Goal: Information Seeking & Learning: Learn about a topic

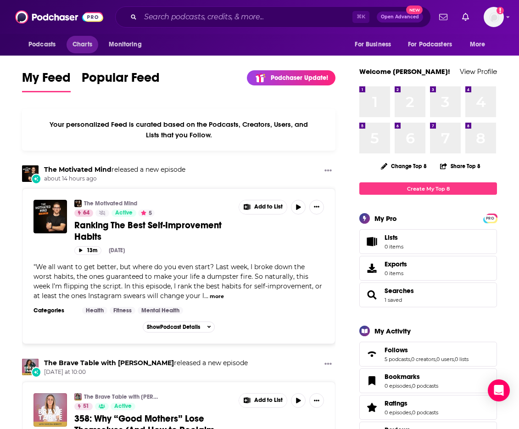
click at [77, 44] on span "Charts" at bounding box center [83, 44] width 20 height 13
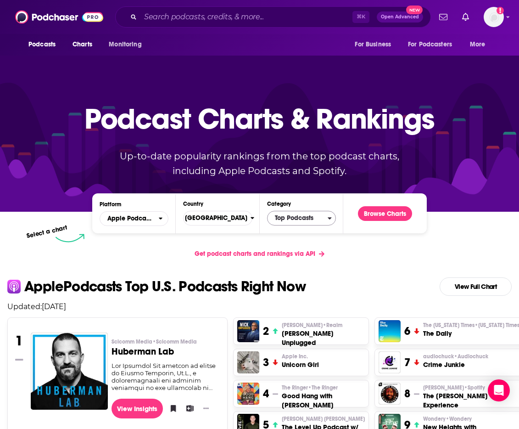
click at [309, 214] on span "Top Podcasts" at bounding box center [298, 218] width 60 height 16
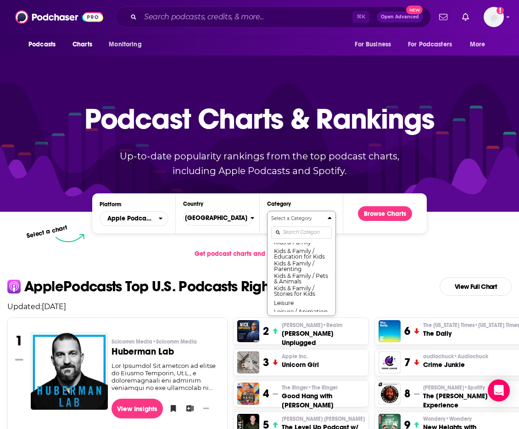
scroll to position [447, 0]
click at [300, 276] on button "Kids & Family / Pets & Animals" at bounding box center [301, 270] width 61 height 12
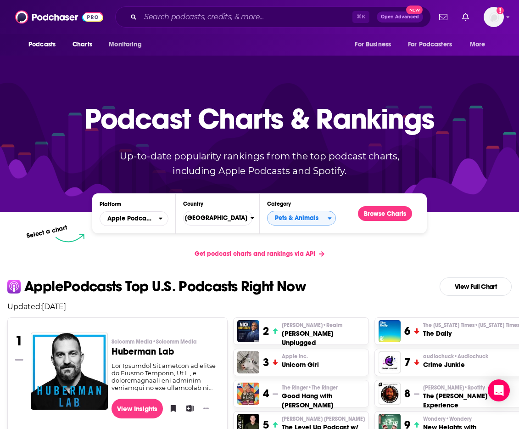
click at [293, 219] on span "Pets & Animals" at bounding box center [298, 218] width 60 height 16
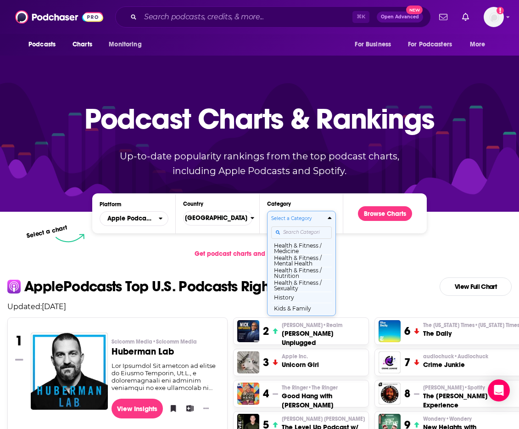
scroll to position [438, 0]
click at [309, 286] on button "Kids & Family / Pets & Animals" at bounding box center [301, 279] width 61 height 12
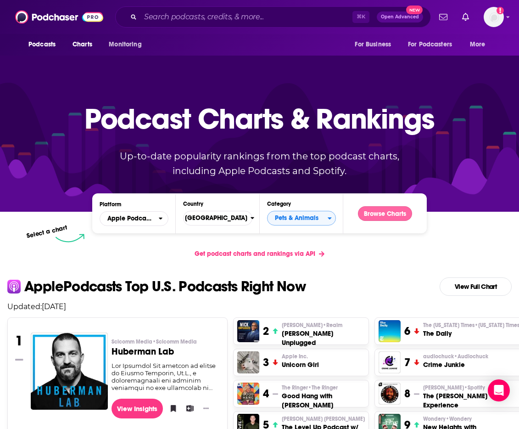
click at [371, 211] on button "Browse Charts" at bounding box center [385, 213] width 54 height 15
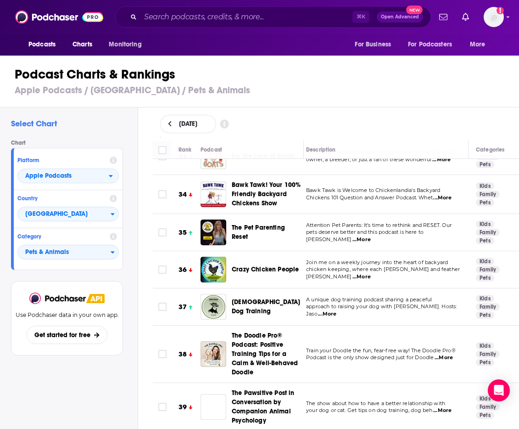
scroll to position [1346, 5]
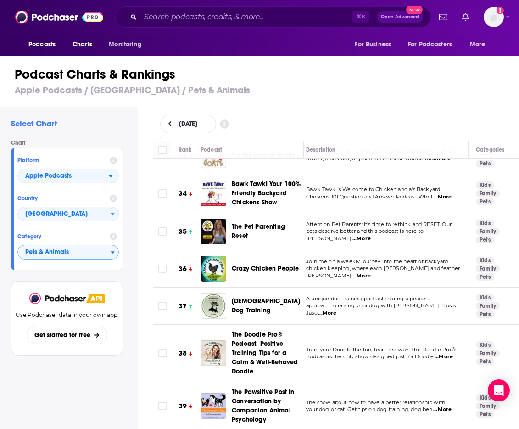
click at [75, 251] on span "Pets & Animals" at bounding box center [64, 253] width 93 height 16
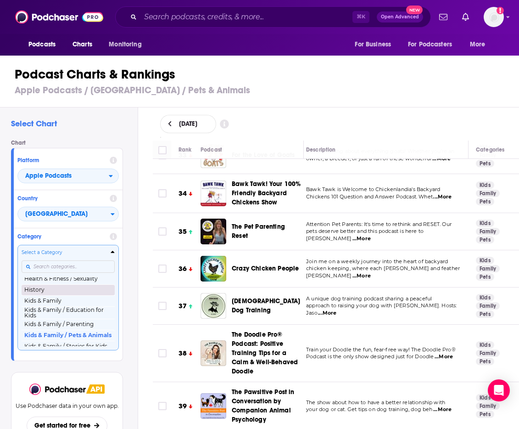
scroll to position [409, 0]
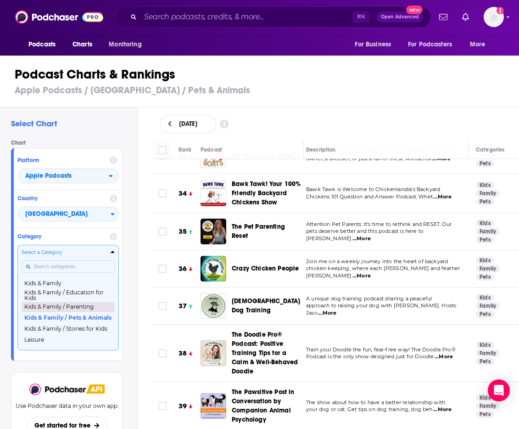
click at [86, 310] on button "Kids & Family / Parenting" at bounding box center [68, 306] width 93 height 11
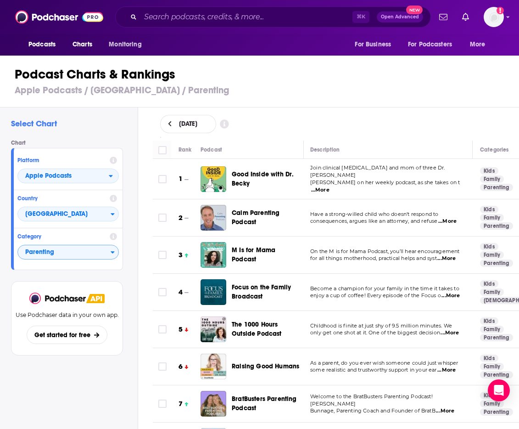
click at [330, 186] on span "...More" at bounding box center [320, 189] width 18 height 7
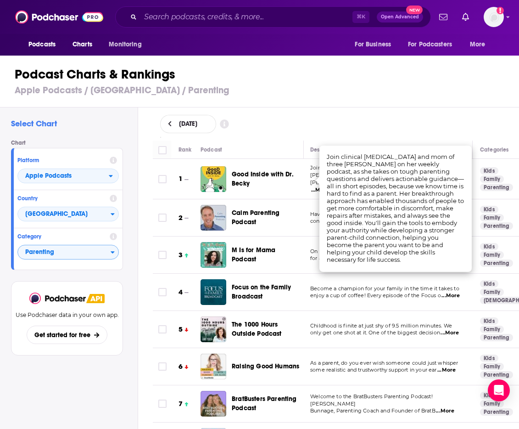
click at [405, 117] on div "August 28, 2025" at bounding box center [336, 124] width 352 height 18
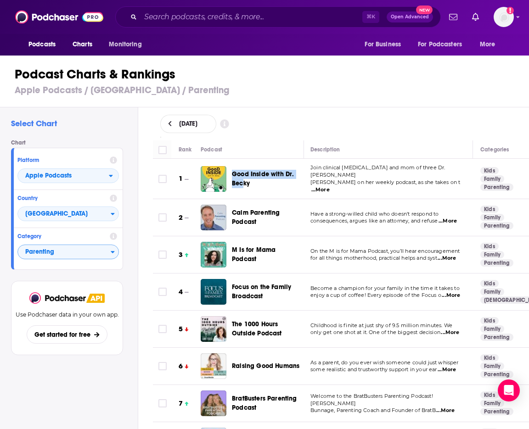
drag, startPoint x: 244, startPoint y: 181, endPoint x: 237, endPoint y: 167, distance: 16.0
click at [243, 180] on div "Good Inside with Dr. Becky" at bounding box center [272, 179] width 80 height 26
click at [234, 167] on div "Good Inside with Dr. Becky" at bounding box center [272, 179] width 80 height 26
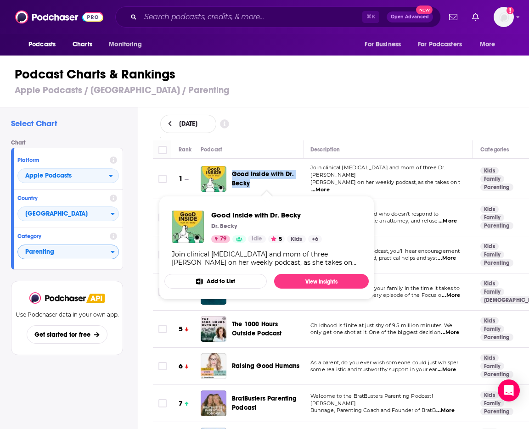
drag, startPoint x: 241, startPoint y: 179, endPoint x: 250, endPoint y: 181, distance: 9.4
click at [250, 181] on div "Good Inside with Dr. Becky" at bounding box center [272, 179] width 80 height 26
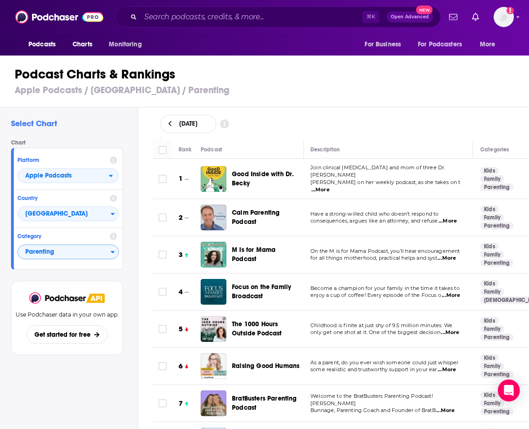
click at [277, 113] on div "August 28, 2025" at bounding box center [341, 123] width 391 height 33
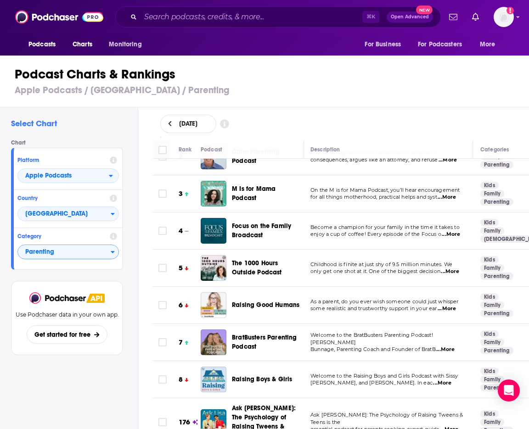
click at [454, 194] on span "...More" at bounding box center [447, 197] width 18 height 7
click at [334, 115] on div "August 28, 2025" at bounding box center [341, 124] width 362 height 18
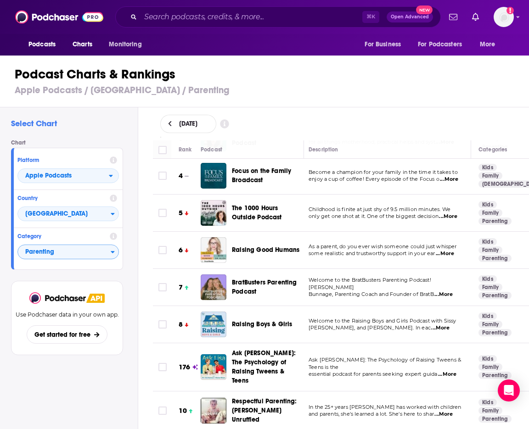
scroll to position [119, 3]
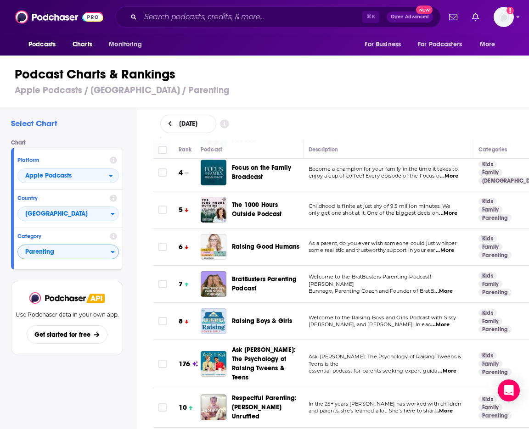
click at [452, 173] on span "...More" at bounding box center [449, 176] width 18 height 7
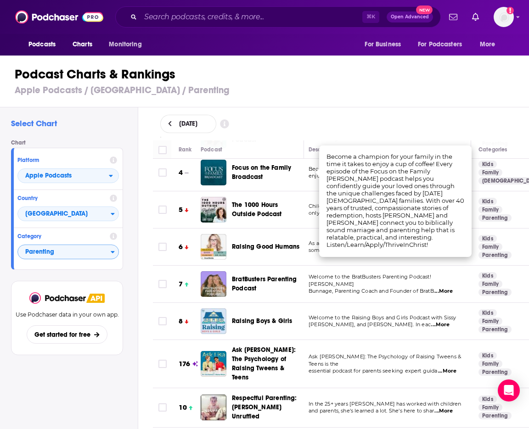
click at [398, 121] on div "August 28, 2025" at bounding box center [341, 124] width 362 height 18
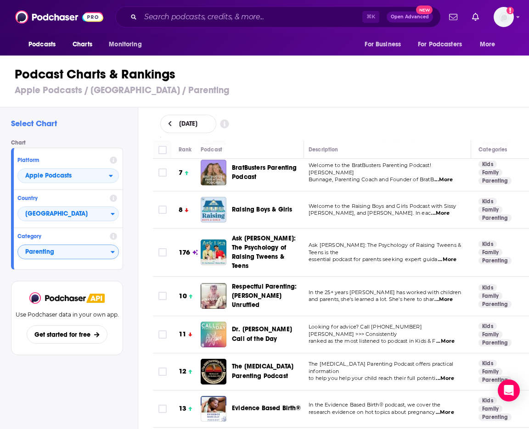
scroll to position [236, 3]
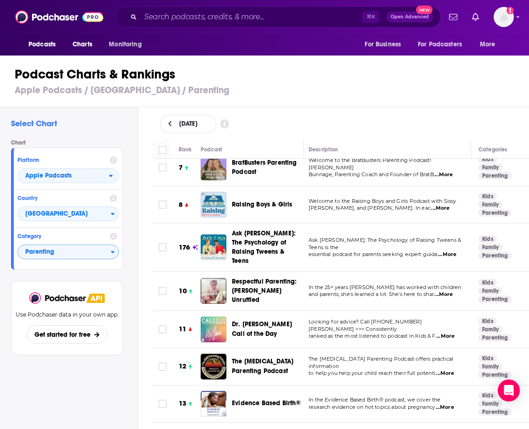
click at [441, 205] on span "...More" at bounding box center [440, 208] width 18 height 7
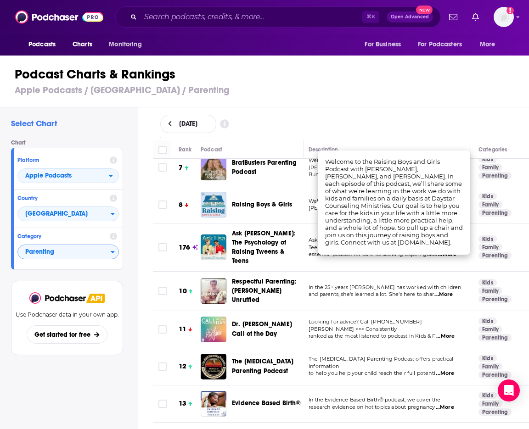
click at [372, 118] on div "August 28, 2025" at bounding box center [341, 124] width 362 height 18
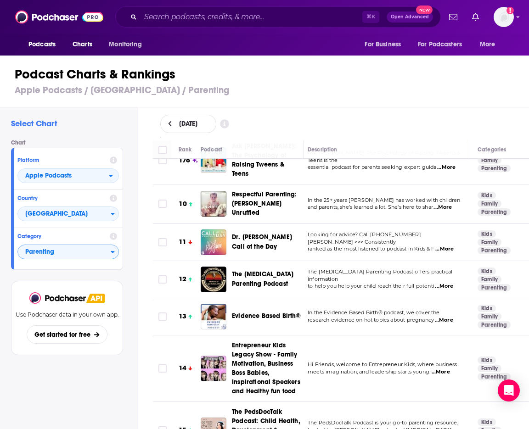
scroll to position [327, 4]
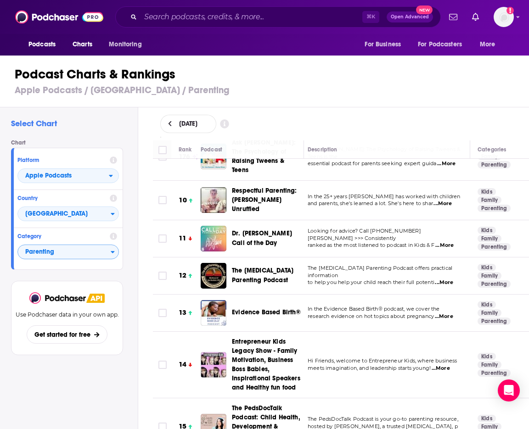
click at [441, 200] on span "...More" at bounding box center [442, 203] width 18 height 7
click at [305, 91] on div "Podcast Charts & Rankings Apple Podcasts / United States / Parenting Select Cha…" at bounding box center [268, 242] width 537 height 374
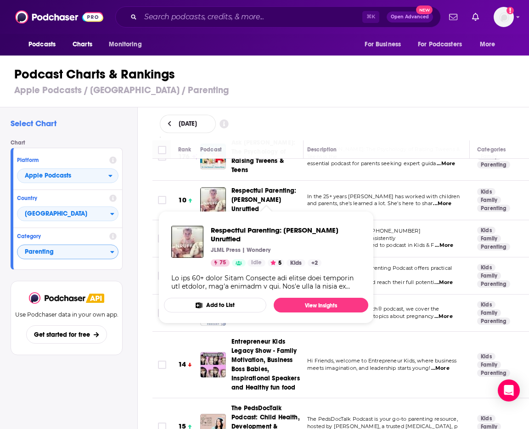
drag, startPoint x: 232, startPoint y: 173, endPoint x: 262, endPoint y: 194, distance: 36.9
click at [262, 194] on td "Respectful Parenting: [PERSON_NAME] Unruffled" at bounding box center [251, 200] width 103 height 39
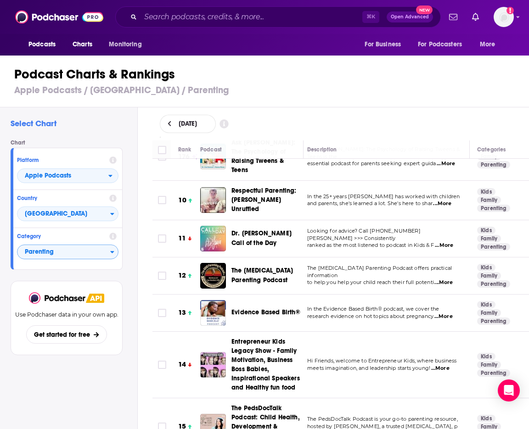
copy span "Respectful Parenting: [PERSON_NAME] Unruffled"
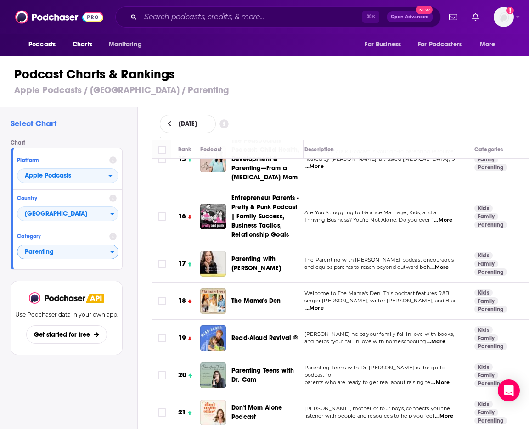
scroll to position [635, 6]
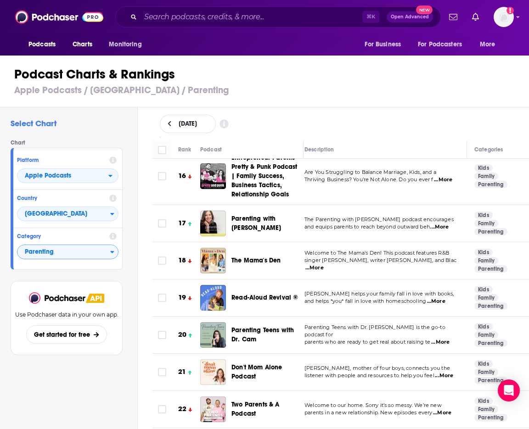
click at [443, 224] on span "...More" at bounding box center [439, 227] width 18 height 7
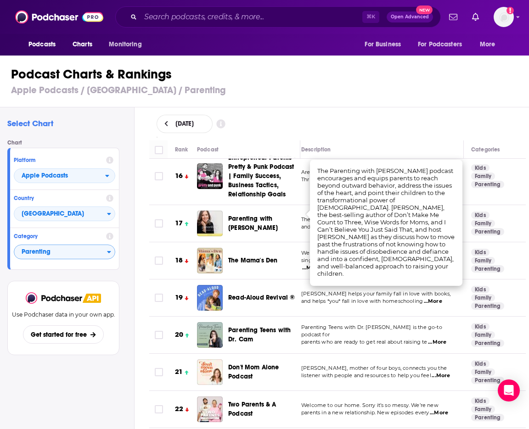
scroll to position [0, 4]
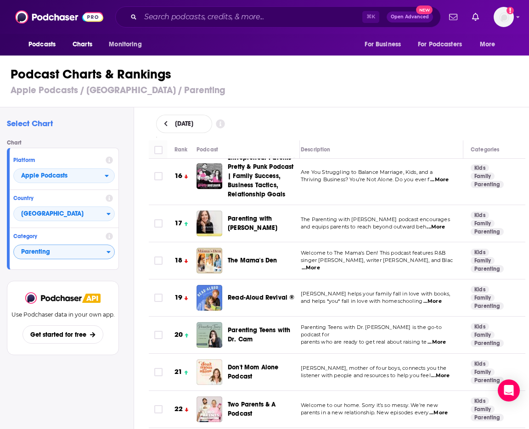
click at [358, 110] on div "August 28, 2025" at bounding box center [336, 123] width 391 height 33
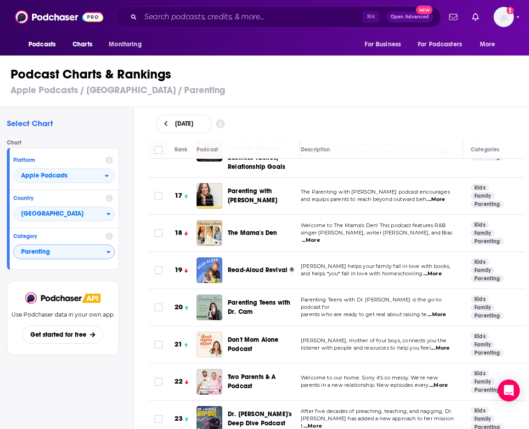
scroll to position [663, 9]
click at [318, 237] on span "...More" at bounding box center [308, 240] width 18 height 7
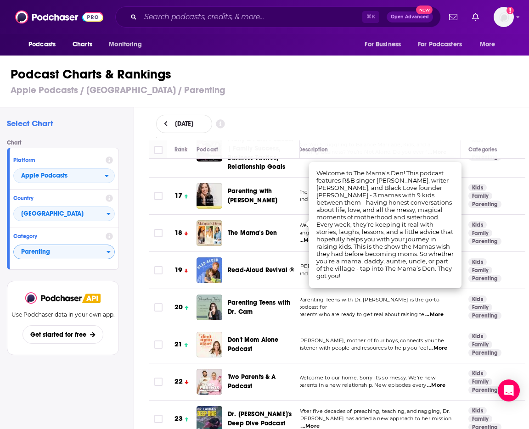
click at [394, 122] on div "August 28, 2025" at bounding box center [337, 124] width 362 height 18
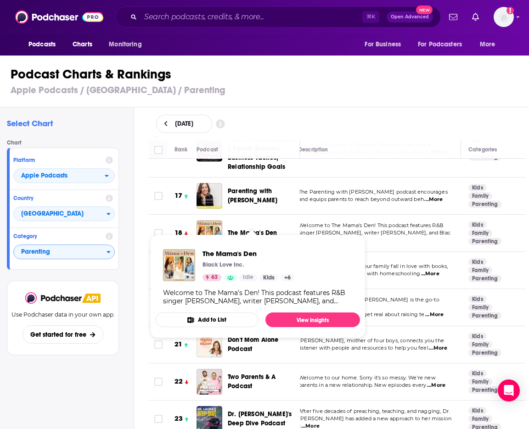
drag, startPoint x: 231, startPoint y: 216, endPoint x: 252, endPoint y: 223, distance: 22.2
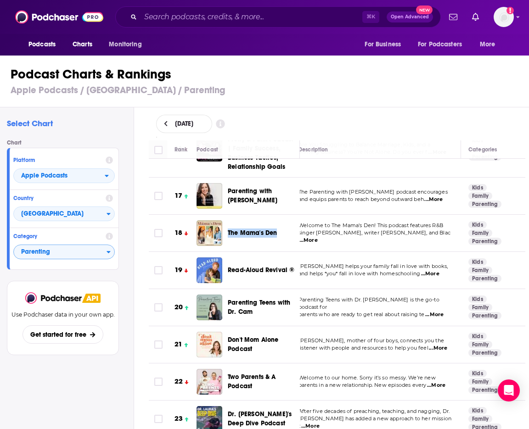
drag, startPoint x: 232, startPoint y: 219, endPoint x: 285, endPoint y: 221, distance: 52.9
click at [285, 221] on div "The Mama's Den" at bounding box center [268, 233] width 80 height 26
copy span "The Mama's Den"
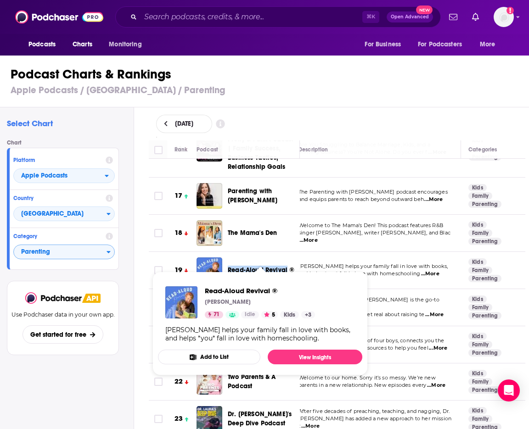
drag, startPoint x: 231, startPoint y: 252, endPoint x: 286, endPoint y: 258, distance: 55.9
click at [286, 258] on div "Read-Aloud Revival ®" at bounding box center [268, 271] width 80 height 26
copy span "Read-Aloud Revival"
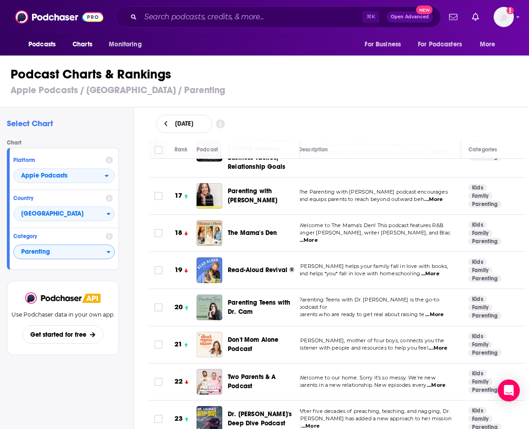
click at [352, 269] on td "Sarah Mackenzie helps your family fall in love with books, and helps *you* fall…" at bounding box center [376, 270] width 170 height 37
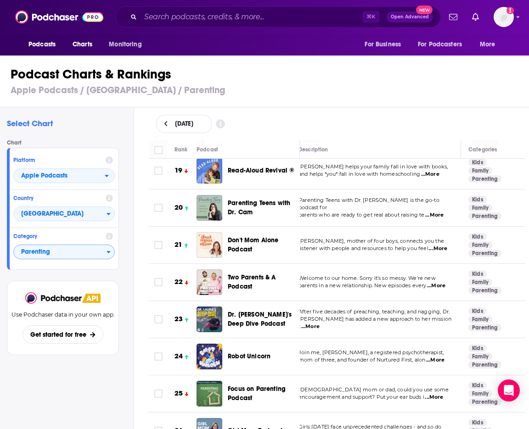
scroll to position [763, 9]
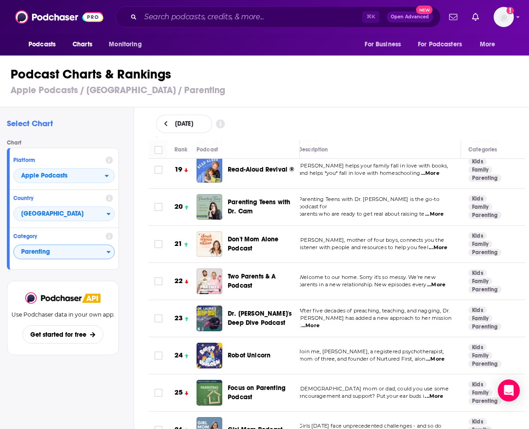
click at [437, 244] on span "...More" at bounding box center [438, 247] width 18 height 7
click at [377, 189] on td "Parenting Teens with Dr. Cam is the go-to podcast for parents who are ready to …" at bounding box center [376, 207] width 170 height 37
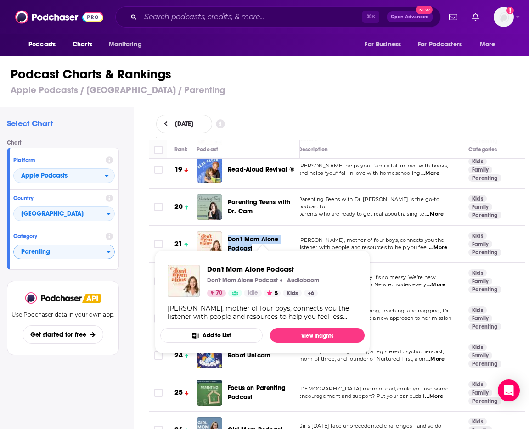
drag, startPoint x: 228, startPoint y: 221, endPoint x: 255, endPoint y: 237, distance: 31.7
click at [255, 237] on div "Don't Mom Alone Podcast" at bounding box center [268, 244] width 80 height 26
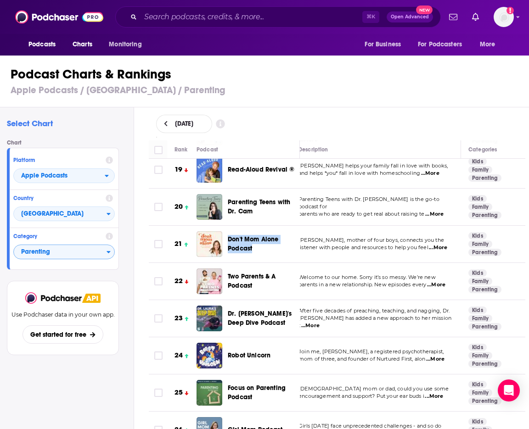
copy span "Don't Mom Alone Podcast"
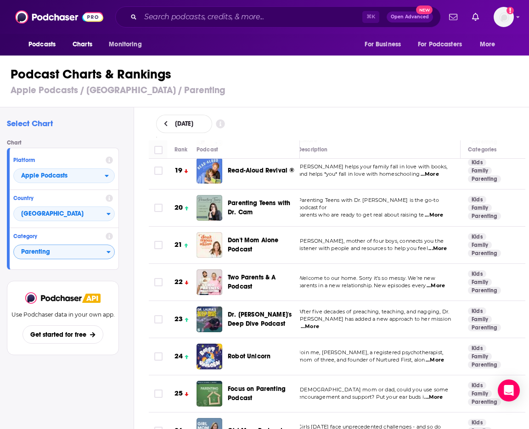
click at [319, 323] on span "...More" at bounding box center [310, 326] width 18 height 7
click at [311, 212] on span "parents who are ready to get real about raising te" at bounding box center [361, 215] width 126 height 6
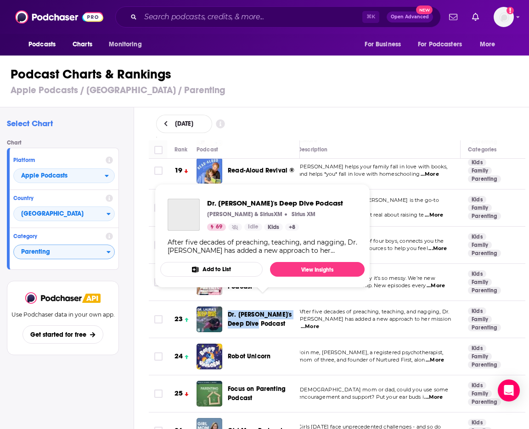
drag, startPoint x: 231, startPoint y: 300, endPoint x: 254, endPoint y: 313, distance: 27.1
click at [254, 313] on div "Dr. [PERSON_NAME]'s Deep Dive Podcast" at bounding box center [268, 320] width 80 height 26
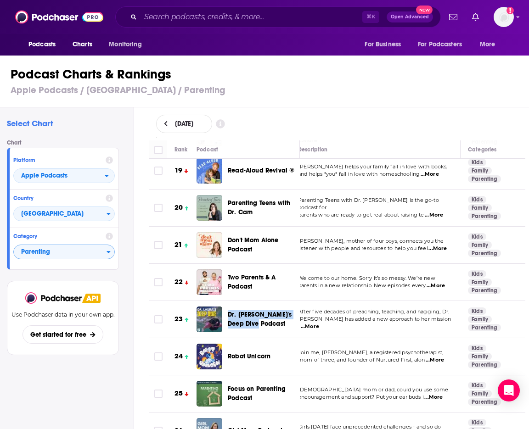
copy span "Dr. [PERSON_NAME]'s Deep Dive Podcast"
click at [340, 317] on td "After five decades of preaching, teaching, and nagging, Dr. Laura has added a n…" at bounding box center [376, 319] width 170 height 37
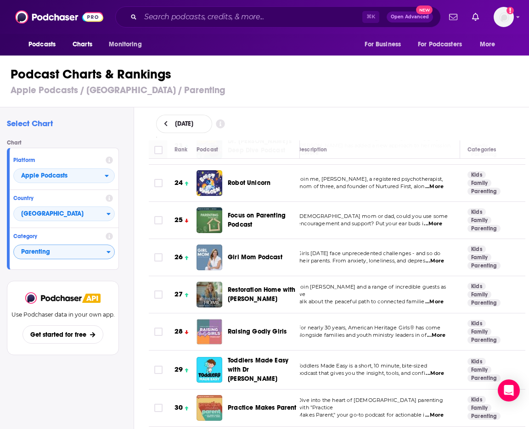
scroll to position [935, 11]
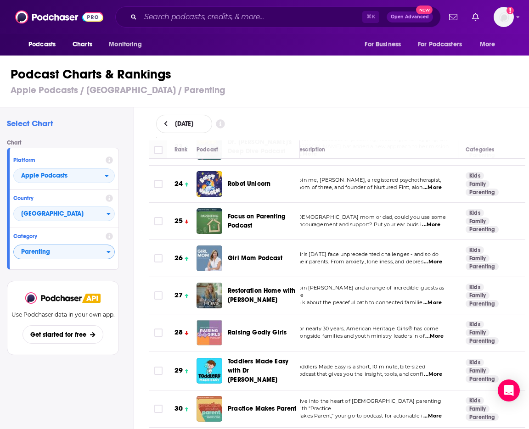
click at [440, 259] on span "...More" at bounding box center [433, 262] width 18 height 7
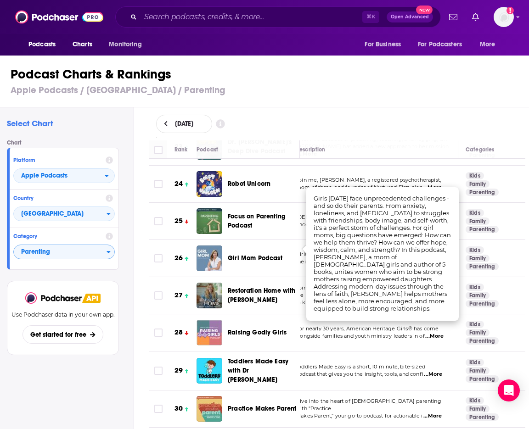
click at [406, 326] on span "For nearly 30 years, American Heritage Girls® has come" at bounding box center [367, 329] width 143 height 6
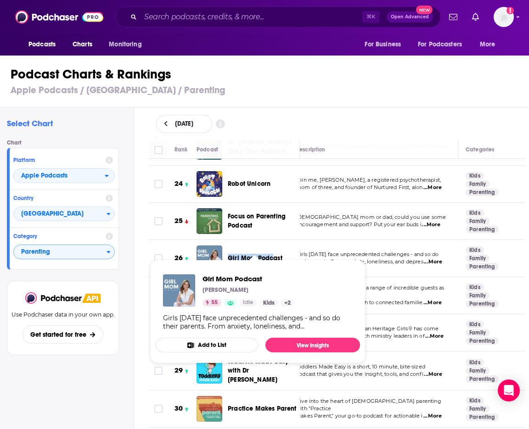
drag, startPoint x: 231, startPoint y: 236, endPoint x: 274, endPoint y: 249, distance: 44.6
click at [274, 249] on div "Girl Mom Podcast" at bounding box center [268, 259] width 80 height 26
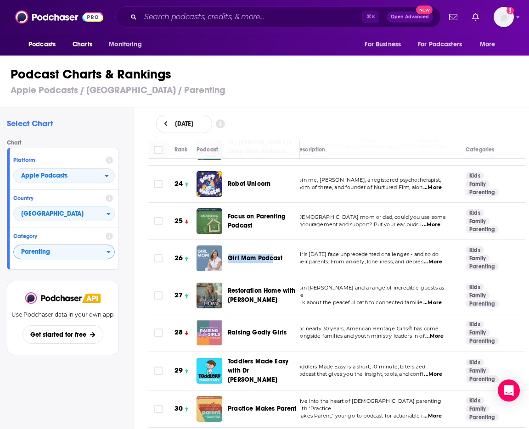
click at [227, 246] on div "Girl Mom Podcast" at bounding box center [252, 259] width 111 height 26
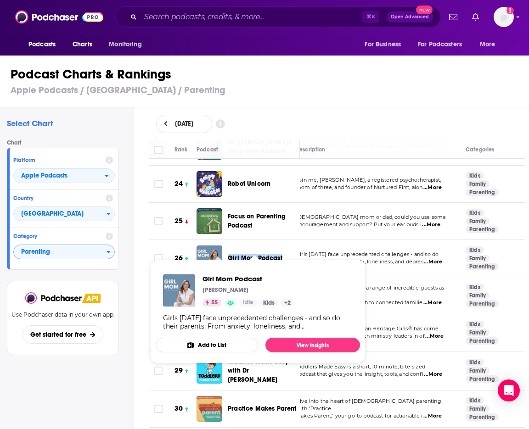
drag, startPoint x: 230, startPoint y: 241, endPoint x: 281, endPoint y: 246, distance: 51.7
click at [281, 246] on div "Girl Mom Podcast" at bounding box center [268, 259] width 80 height 26
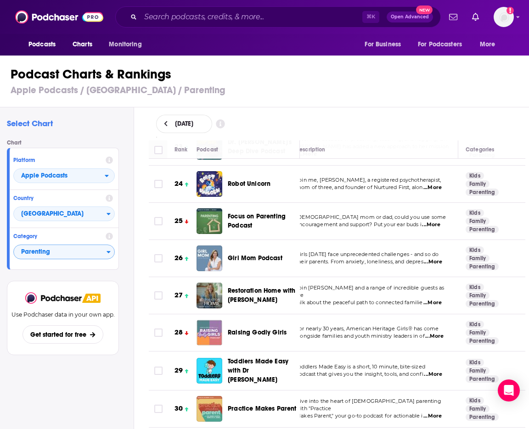
drag, startPoint x: 365, startPoint y: 268, endPoint x: 332, endPoint y: 268, distance: 33.1
click at [365, 277] on td "Join Jennifer Pepito and a range of incredible guests as we talk about the peac…" at bounding box center [373, 295] width 170 height 37
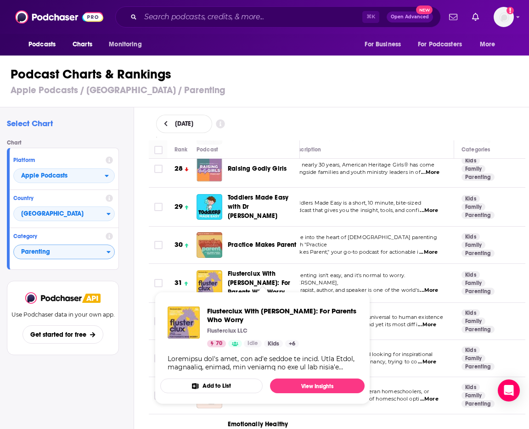
scroll to position [1099, 15]
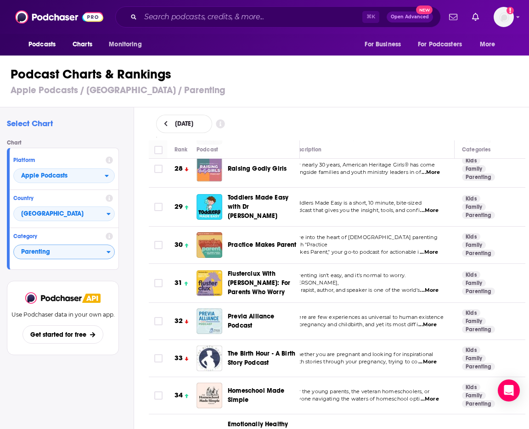
click at [438, 287] on span "...More" at bounding box center [429, 290] width 18 height 7
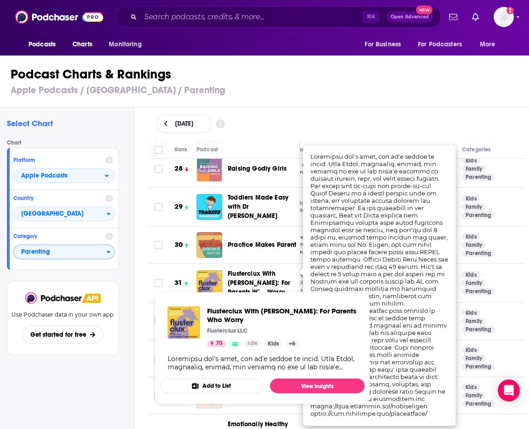
click at [257, 270] on span "Flusterclux With Lynn Lyons: For Parents Who Worry" at bounding box center [259, 283] width 62 height 26
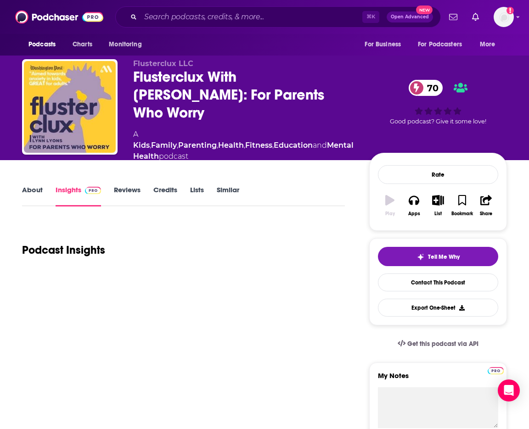
scroll to position [15, 0]
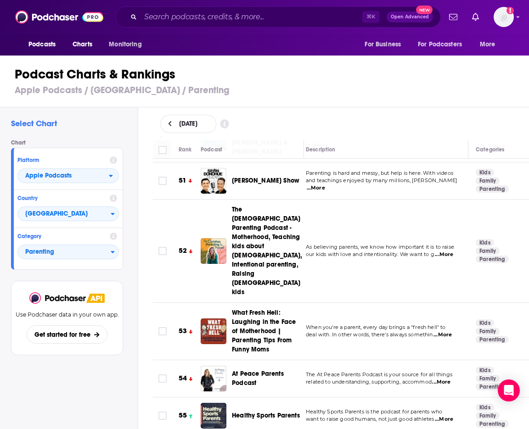
scroll to position [2202, 6]
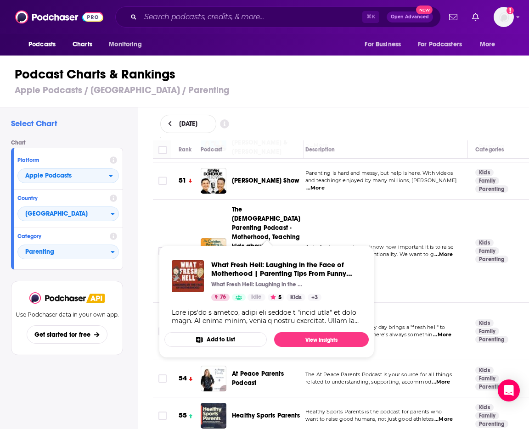
drag, startPoint x: 231, startPoint y: 191, endPoint x: 268, endPoint y: 230, distance: 53.9
click at [268, 309] on div "What Fresh Hell: Laughing in the Face of Motherhood | Parenting Tips From Funny…" at bounding box center [256, 332] width 111 height 46
copy span "What Fresh Hell: Laughing in the Face of Motherhood | Parenting Tips From Funny…"
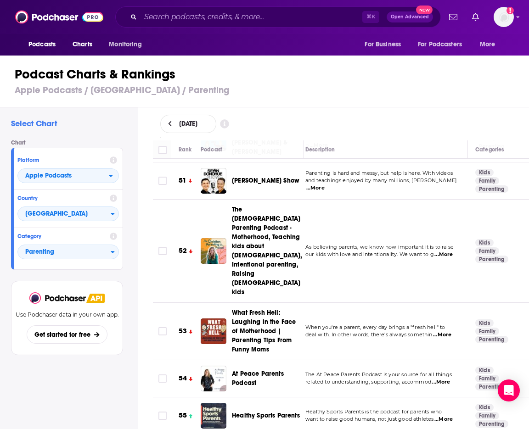
click at [352, 360] on td "The At Peace Parents Podcast is your source for all things related to understan…" at bounding box center [383, 378] width 170 height 37
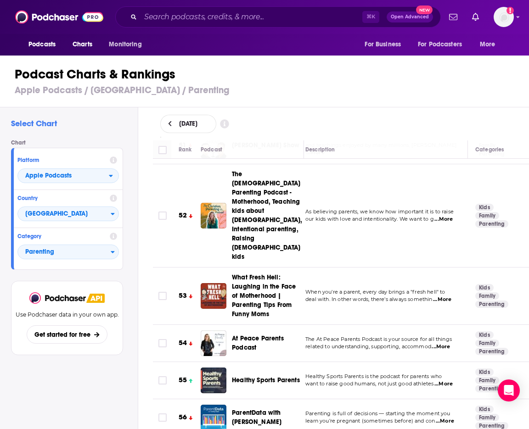
scroll to position [2238, 6]
click at [440, 343] on span "...More" at bounding box center [440, 346] width 18 height 7
click at [279, 325] on td "At Peace Parents Podcast" at bounding box center [252, 343] width 103 height 37
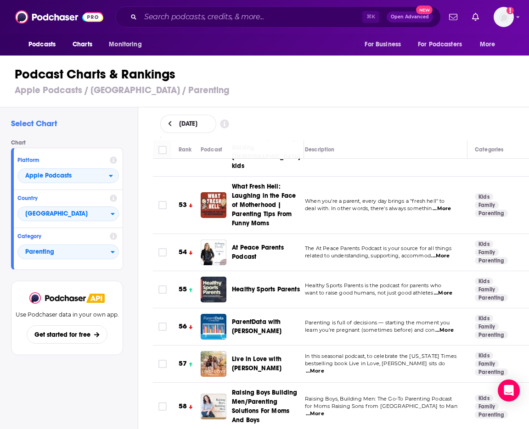
click at [324, 368] on span "...More" at bounding box center [315, 371] width 18 height 7
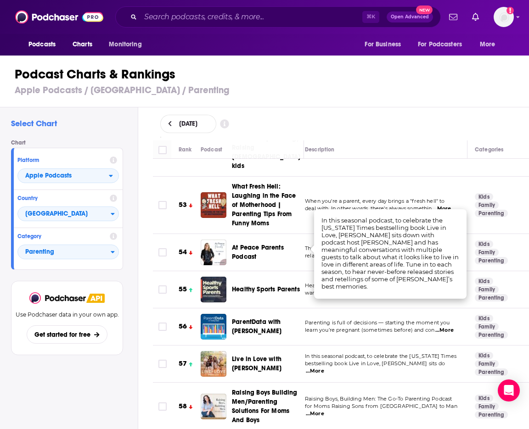
click at [386, 320] on span "Parenting is full of decisions — starting the moment you" at bounding box center [377, 323] width 145 height 6
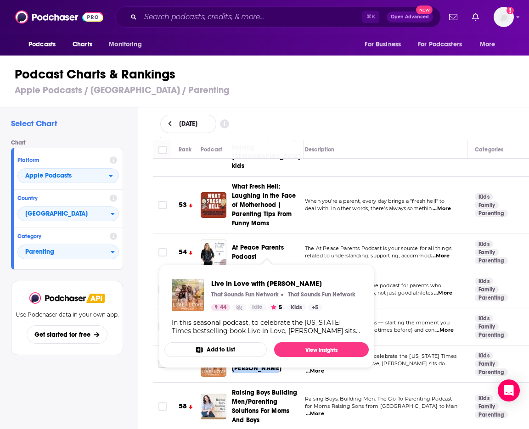
drag, startPoint x: 236, startPoint y: 240, endPoint x: 271, endPoint y: 250, distance: 36.8
click at [271, 351] on div "Live in Love with [PERSON_NAME]" at bounding box center [272, 364] width 80 height 26
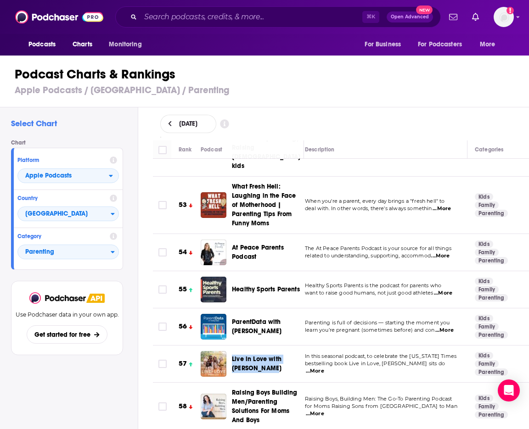
copy span "Live in Love with [PERSON_NAME]"
click at [337, 383] on td "Raising Boys, Building Men: The Go-To Parenting Podcast for Moms Raising Sons f…" at bounding box center [383, 407] width 170 height 48
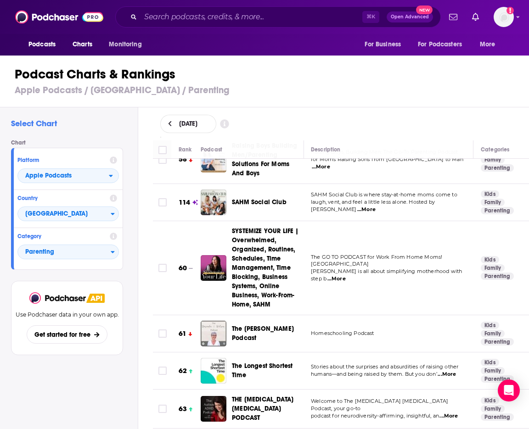
scroll to position [2579, 0]
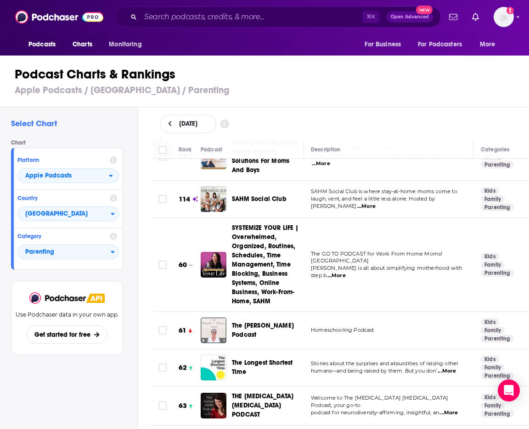
click at [455, 368] on span "...More" at bounding box center [447, 371] width 18 height 7
click at [413, 147] on div "Description" at bounding box center [388, 149] width 155 height 11
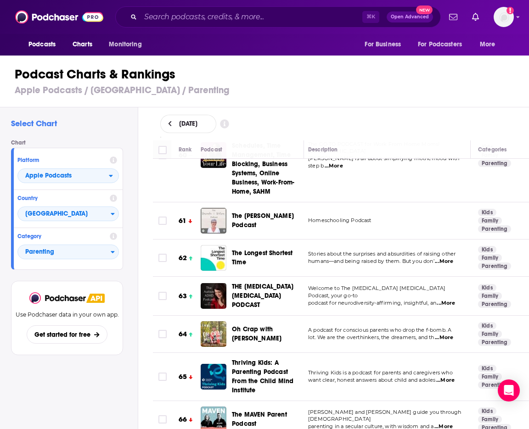
scroll to position [2689, 4]
click at [453, 377] on span "...More" at bounding box center [445, 380] width 18 height 7
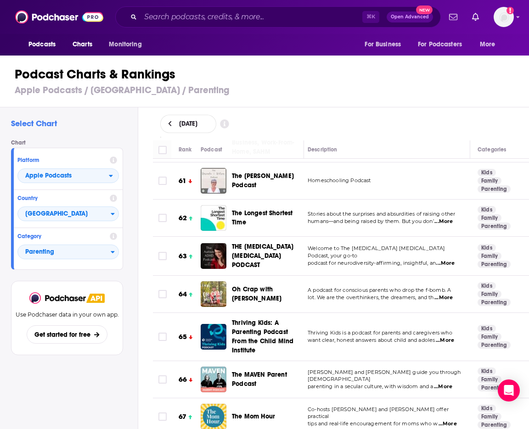
scroll to position [2734, 4]
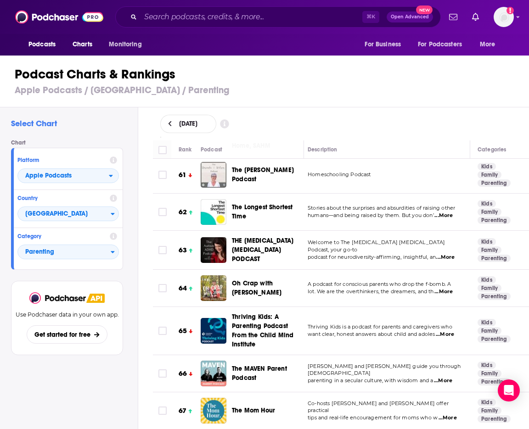
click at [449, 400] on span "Co-hosts Meagan Francis and Sarah Powers offer practical" at bounding box center [378, 407] width 141 height 14
click at [453, 415] on span "...More" at bounding box center [448, 418] width 18 height 7
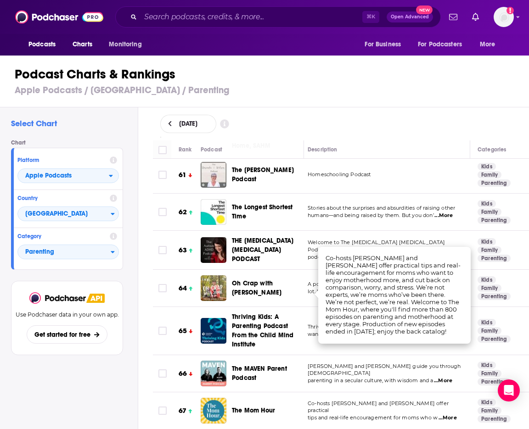
click at [417, 307] on td "Thriving Kids is a podcast for parents and caregivers who want clear, honest an…" at bounding box center [385, 331] width 170 height 48
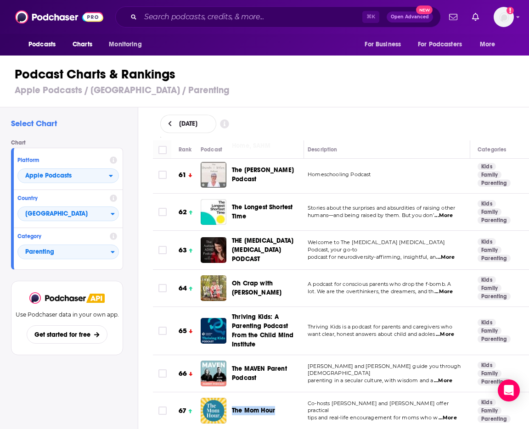
drag, startPoint x: 234, startPoint y: 287, endPoint x: 276, endPoint y: 290, distance: 42.3
click at [276, 398] on div "The Mom Hour" at bounding box center [272, 411] width 80 height 26
copy span "The Mom Hour"
click at [333, 307] on td "Thriving Kids is a podcast for parents and caregivers who want clear, honest an…" at bounding box center [385, 331] width 170 height 48
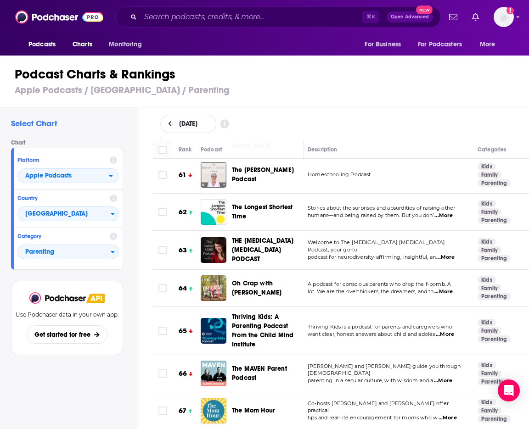
drag, startPoint x: 418, startPoint y: 292, endPoint x: 266, endPoint y: 323, distance: 154.7
click at [415, 415] on span "tips and real-life encouragement for moms who w" at bounding box center [373, 418] width 130 height 6
drag, startPoint x: 232, startPoint y: 320, endPoint x: 279, endPoint y: 326, distance: 47.2
copy span "MOMS ON CALL"
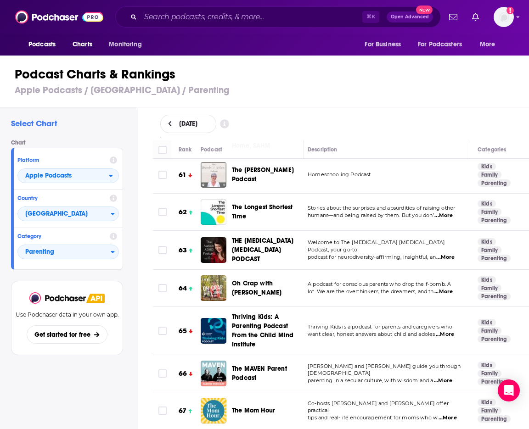
click at [331, 393] on td "Co-hosts Meagan Francis and Sarah Powers offer practical tips and real-life enc…" at bounding box center [385, 411] width 170 height 37
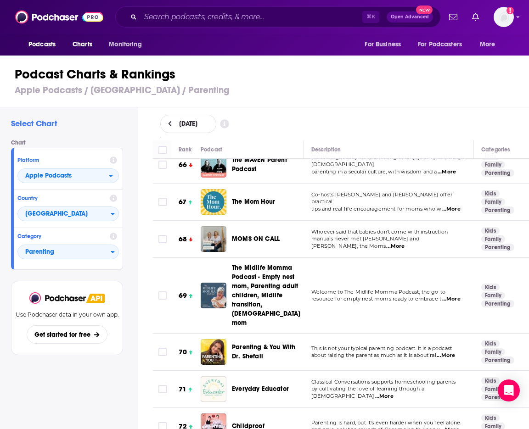
scroll to position [2943, 0]
click at [445, 352] on span "...More" at bounding box center [446, 355] width 18 height 7
click at [369, 125] on div "August 28, 2025" at bounding box center [341, 124] width 362 height 18
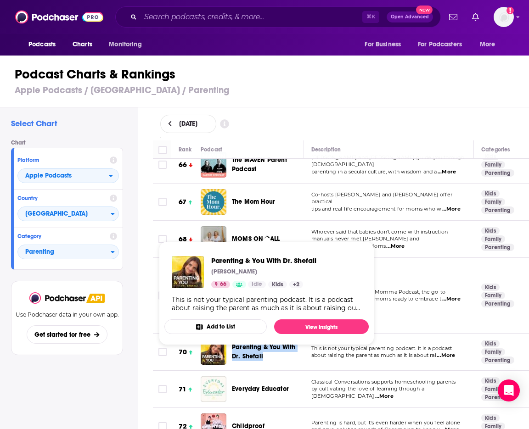
drag, startPoint x: 235, startPoint y: 208, endPoint x: 263, endPoint y: 225, distance: 33.0
click at [263, 334] on td "Parenting & You With Dr. Shefali" at bounding box center [252, 352] width 103 height 37
copy span "Parenting & You With Dr. Shefali"
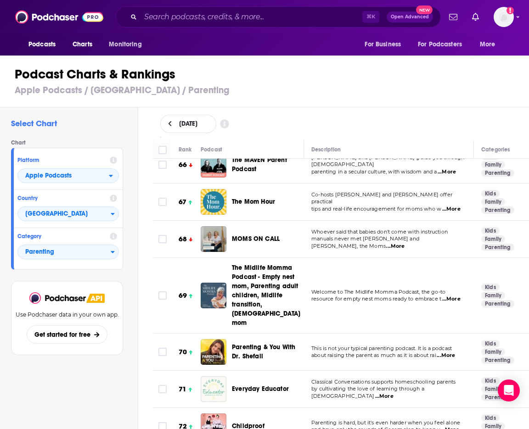
click at [379, 334] on td "This is not your typical parenting podcast. It is a podcast about raising the p…" at bounding box center [389, 352] width 170 height 37
click at [394, 393] on span "...More" at bounding box center [384, 396] width 18 height 7
drag, startPoint x: 398, startPoint y: 201, endPoint x: 400, endPoint y: 215, distance: 14.0
click at [398, 258] on td "Welcome to The Midlife Momma Podcast, the go-to resource for empty nest moms re…" at bounding box center [389, 296] width 170 height 76
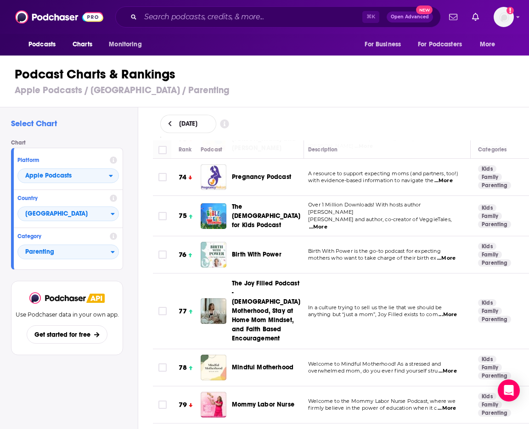
scroll to position [3269, 3]
click at [448, 368] on span "...More" at bounding box center [448, 371] width 18 height 7
click at [378, 123] on div "August 28, 2025" at bounding box center [341, 124] width 362 height 18
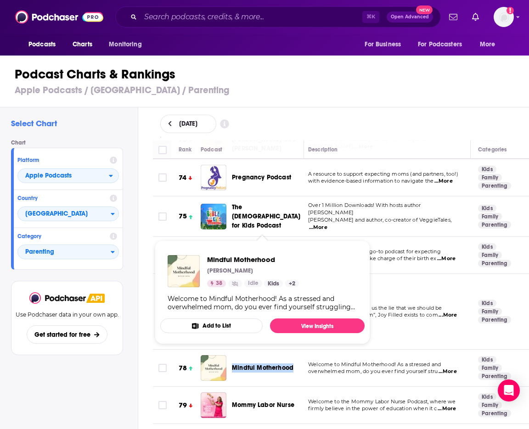
drag, startPoint x: 240, startPoint y: 217, endPoint x: 292, endPoint y: 226, distance: 52.2
click at [292, 355] on div "Mindful Motherhood" at bounding box center [272, 368] width 80 height 26
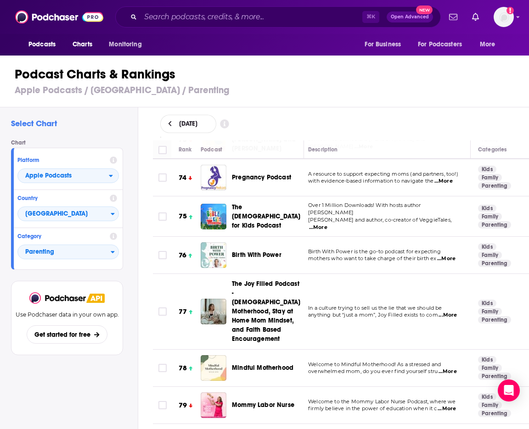
click at [336, 368] on p "overwhelmed mom, do you ever find yourself stru ...More" at bounding box center [385, 371] width 155 height 7
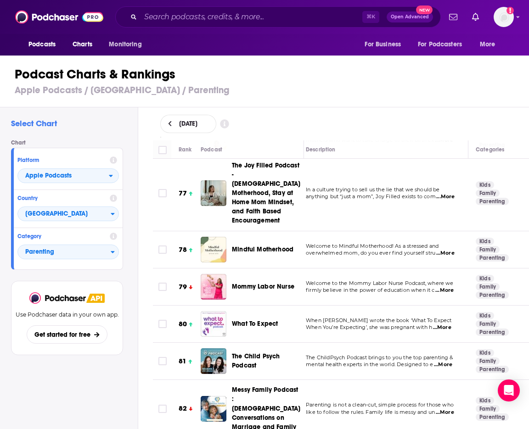
scroll to position [3454, 7]
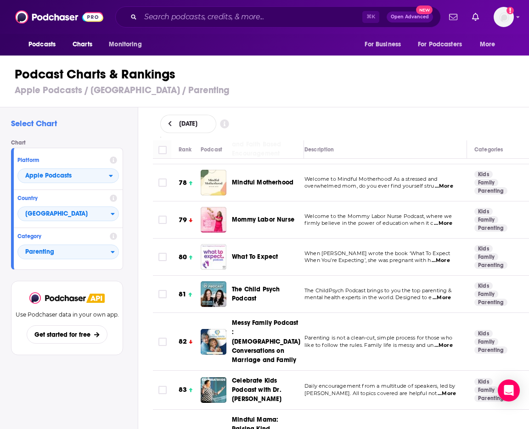
click at [438, 390] on span "...More" at bounding box center [447, 393] width 18 height 7
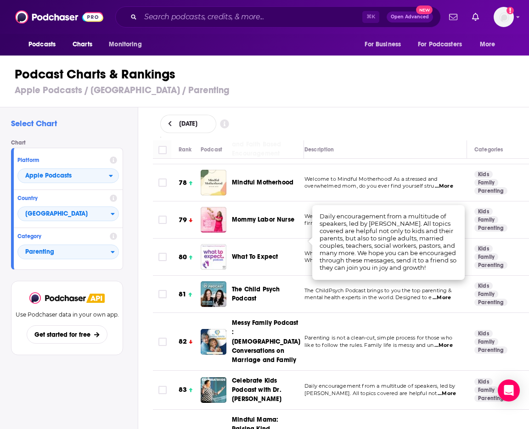
click at [349, 137] on div "August 28, 2025" at bounding box center [341, 123] width 391 height 33
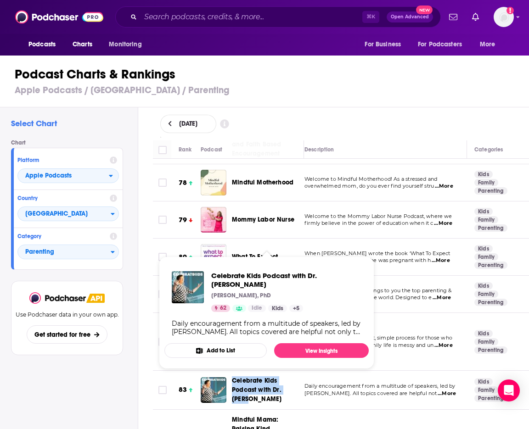
drag, startPoint x: 236, startPoint y: 227, endPoint x: 299, endPoint y: 242, distance: 64.2
click at [299, 377] on div "Celebrate Kids Podcast with Dr. [PERSON_NAME]" at bounding box center [272, 391] width 80 height 28
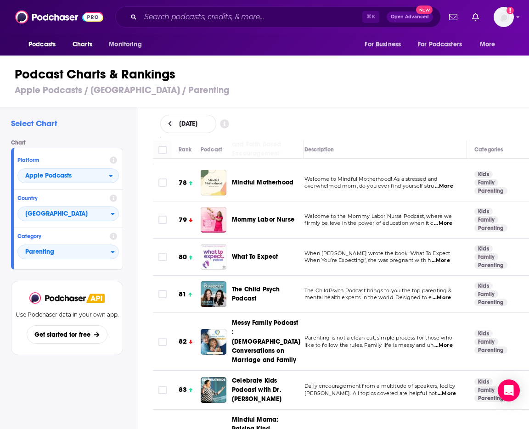
click at [326, 390] on span "Dr. Kathy Koch. All topics covered are helpful not" at bounding box center [370, 393] width 132 height 6
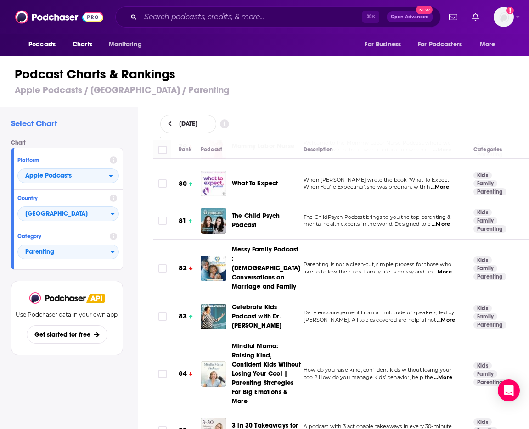
scroll to position [3555, 8]
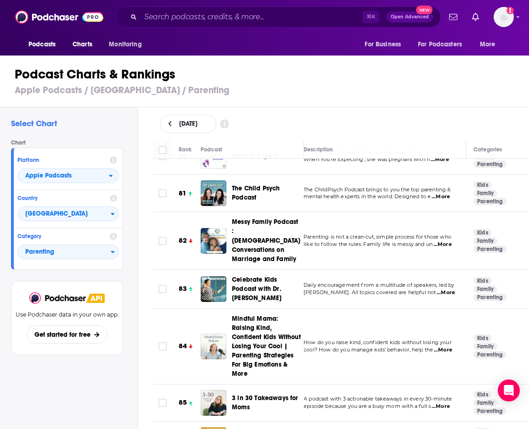
click at [443, 347] on span "...More" at bounding box center [443, 350] width 18 height 7
click at [390, 124] on div "August 28, 2025" at bounding box center [341, 124] width 362 height 18
drag, startPoint x: 272, startPoint y: 191, endPoint x: 281, endPoint y: 204, distance: 16.1
click at [281, 315] on div "Mindful Mama: Raising Kind, Confident Kids Without Losing Your Cool | Parenting…" at bounding box center [256, 347] width 111 height 64
click at [225, 315] on div "Mindful Mama: Raising Kind, Confident Kids Without Losing Your Cool | Parenting…" at bounding box center [256, 347] width 111 height 64
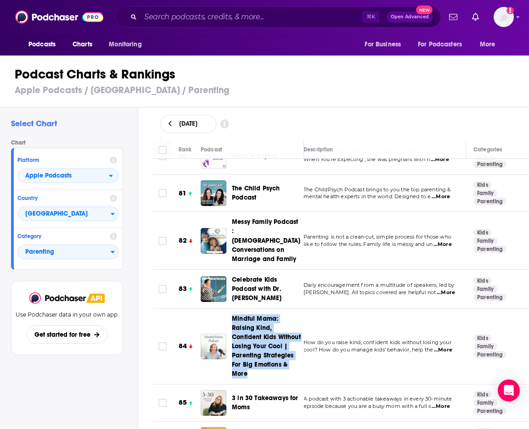
drag, startPoint x: 238, startPoint y: 166, endPoint x: 282, endPoint y: 220, distance: 69.9
click at [282, 309] on td "Mindful Mama: Raising Kind, Confident Kids Without Losing Your Cool | Parenting…" at bounding box center [252, 347] width 103 height 76
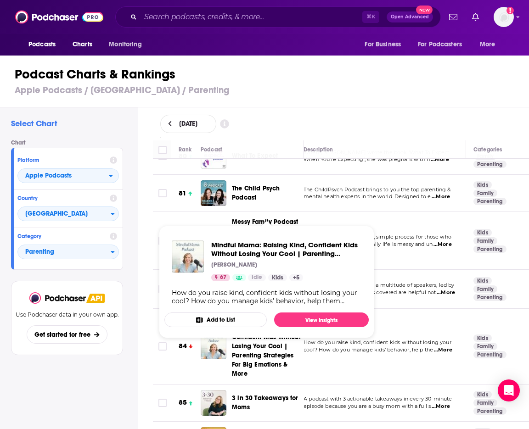
click at [327, 309] on td "How do you raise kind, confident kids without losing your cool? How do you mana…" at bounding box center [381, 347] width 170 height 76
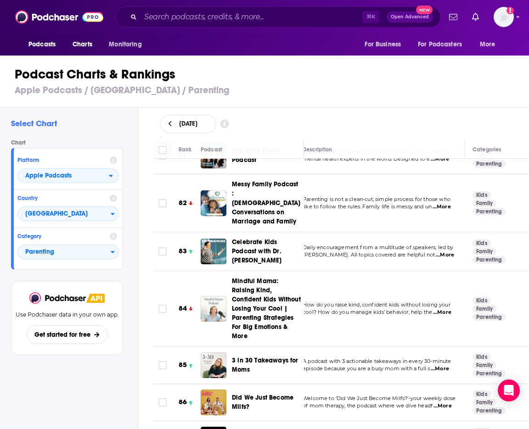
scroll to position [3592, 9]
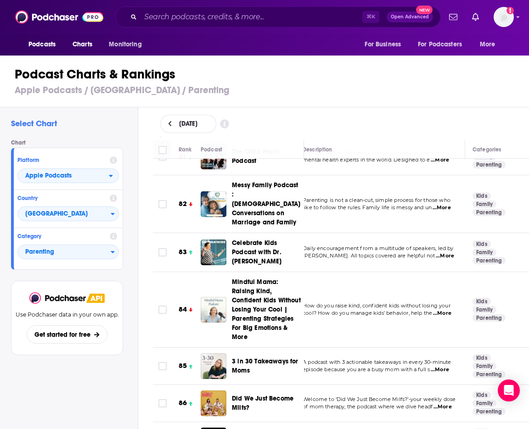
click at [444, 404] on span "...More" at bounding box center [442, 407] width 18 height 7
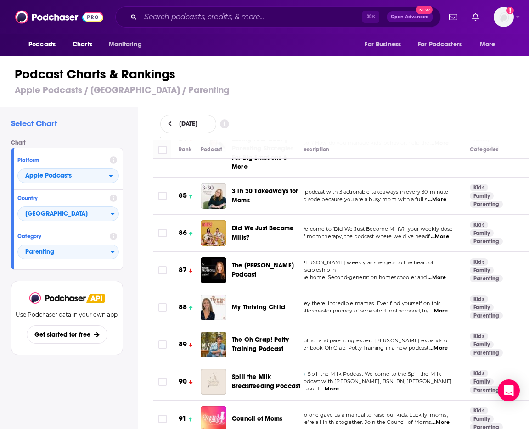
scroll to position [3762, 0]
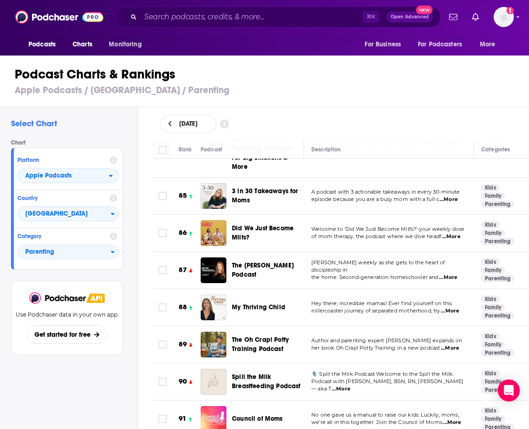
click at [450, 419] on span "...More" at bounding box center [452, 422] width 18 height 7
drag, startPoint x: 234, startPoint y: 250, endPoint x: 278, endPoint y: 261, distance: 45.3
click at [278, 406] on div "Council of Moms" at bounding box center [272, 419] width 80 height 26
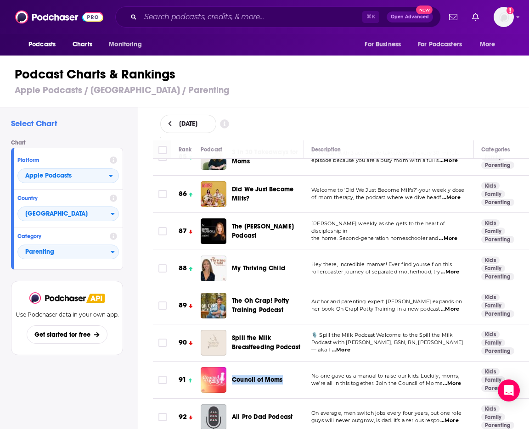
scroll to position [3802, 0]
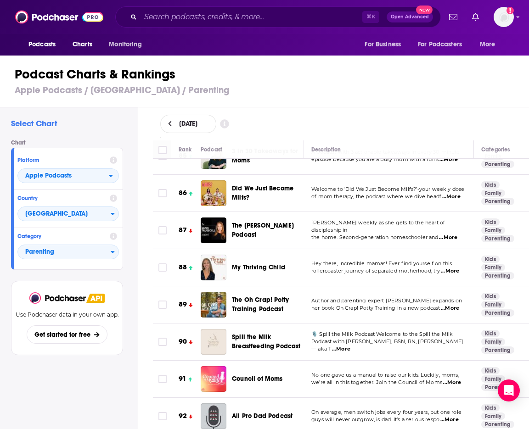
click at [337, 361] on td "No one gave us a manual to raise our kids. Luckily, moms, we’re all in this tog…" at bounding box center [389, 379] width 170 height 37
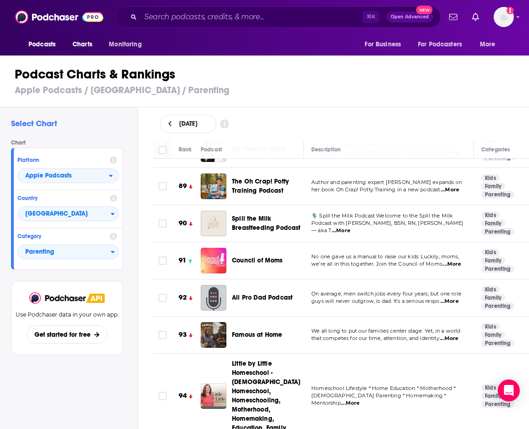
scroll to position [3921, 0]
click at [450, 335] on span "...More" at bounding box center [449, 338] width 18 height 7
click at [389, 129] on div "August 28, 2025" at bounding box center [341, 124] width 362 height 18
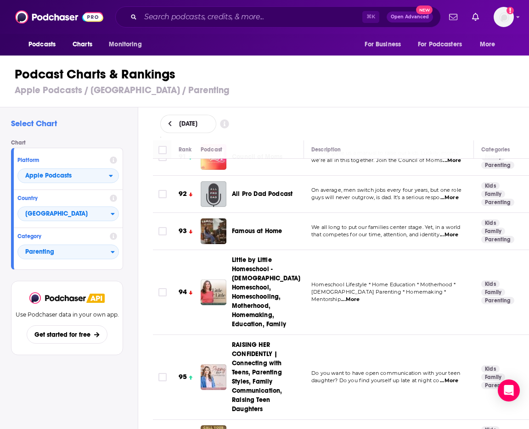
scroll to position [4025, 0]
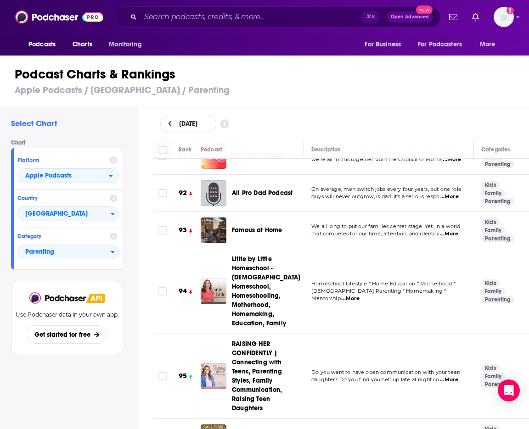
click at [454, 377] on span "...More" at bounding box center [449, 380] width 18 height 7
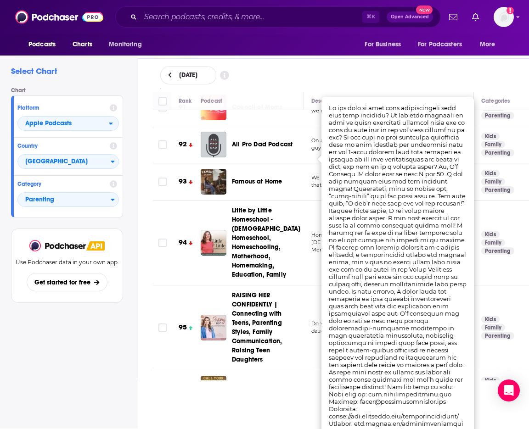
scroll to position [48, 0]
click at [300, 205] on tbody "1 Good Inside with Dr. Becky Join clinical psychologist and mom of three Dr. Be…" at bounding box center [412, 422] width 518 height 8674
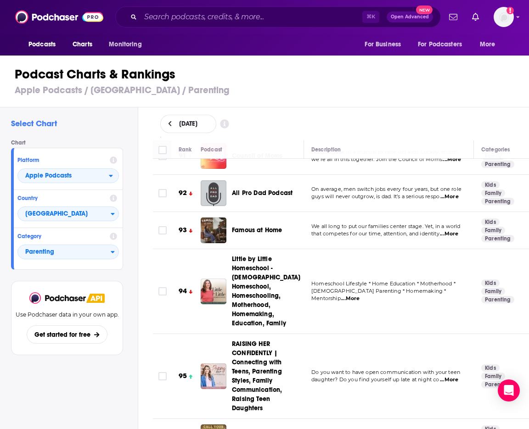
scroll to position [4073, 0]
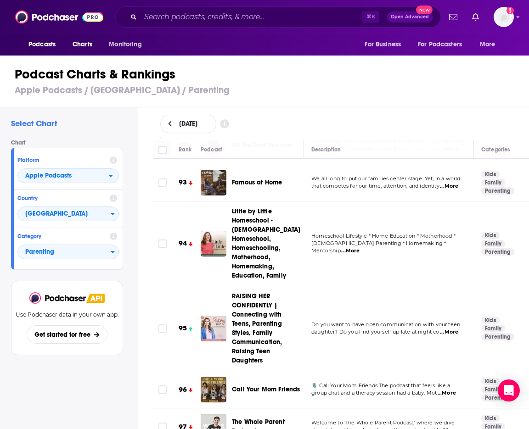
click at [445, 390] on span "...More" at bounding box center [447, 393] width 18 height 7
click at [372, 119] on div "August 28, 2025" at bounding box center [341, 124] width 362 height 18
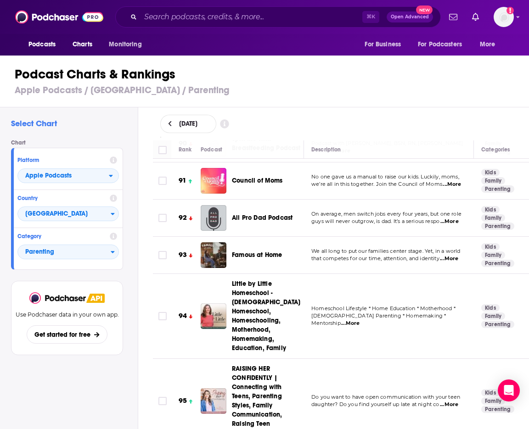
scroll to position [3960, 0]
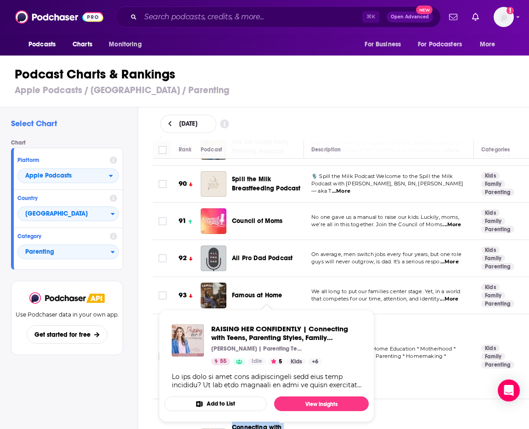
drag, startPoint x: 215, startPoint y: 231, endPoint x: 286, endPoint y: 303, distance: 100.7
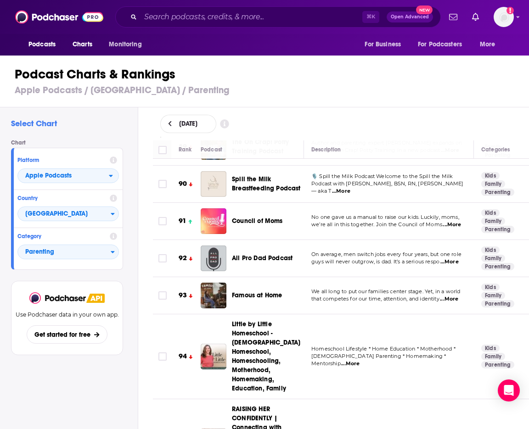
click at [408, 353] on p "Christian Parenting * Homemaking * Mentorship ...More" at bounding box center [388, 360] width 155 height 15
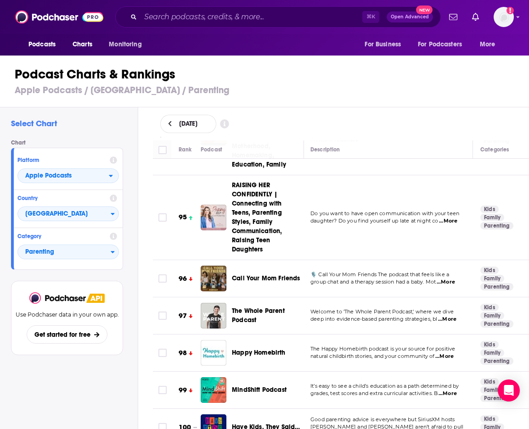
scroll to position [4207, 1]
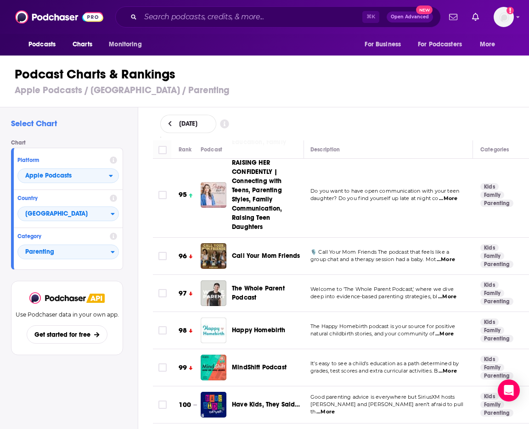
click at [335, 409] on span "...More" at bounding box center [325, 412] width 18 height 7
click at [401, 349] on td "It’s easy to see a child’s education as a path determined by grades, test score…" at bounding box center [388, 367] width 170 height 37
drag, startPoint x: 238, startPoint y: 226, endPoint x: 300, endPoint y: 230, distance: 62.1
click at [300, 392] on div "Have Kids, They Said…" at bounding box center [272, 405] width 80 height 26
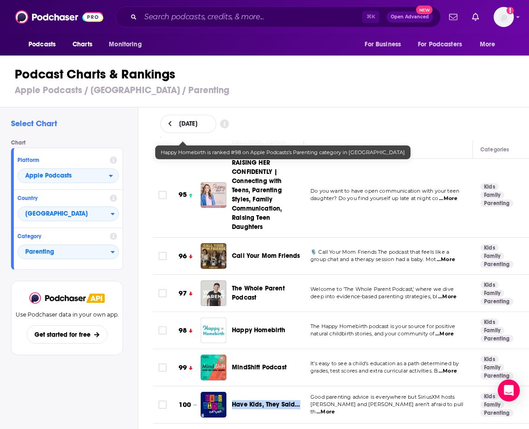
scroll to position [4231, 1]
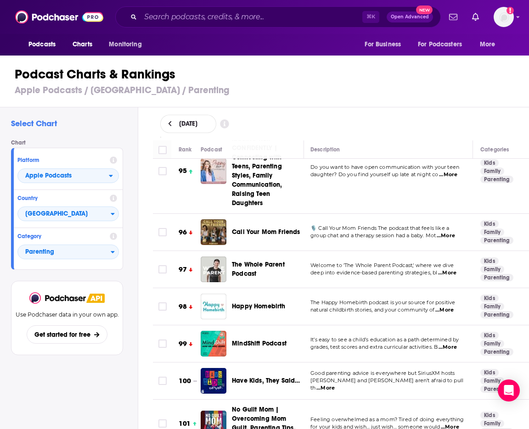
click at [325, 363] on td "Good parenting advice is everywhere but SiriusXM hosts Nicole Ryan and Rich Dav…" at bounding box center [388, 381] width 170 height 37
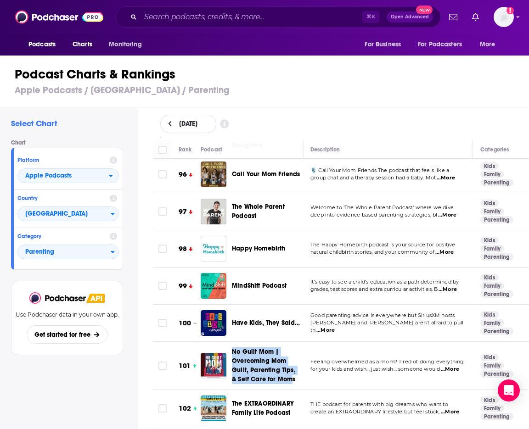
drag, startPoint x: 225, startPoint y: 172, endPoint x: 286, endPoint y: 210, distance: 72.0
click at [286, 342] on td "No Guilt Mom | Overcoming Mom Guilt, Parenting Tips, & Self Care for Moms" at bounding box center [252, 366] width 103 height 48
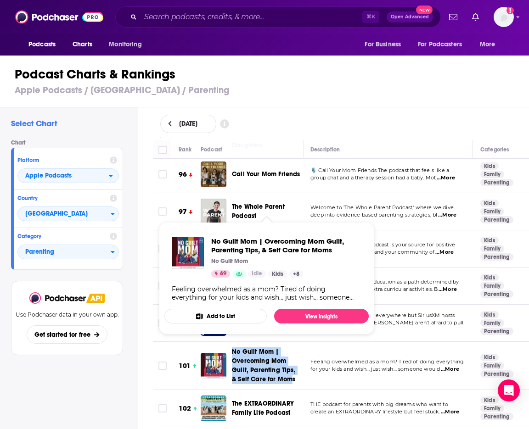
click at [232, 342] on td "No Guilt Mom | Overcoming Mom Guilt, Parenting Tips, & Self Care for Moms" at bounding box center [252, 366] width 103 height 48
drag, startPoint x: 232, startPoint y: 173, endPoint x: 290, endPoint y: 208, distance: 67.6
click at [290, 342] on td "No Guilt Mom | Overcoming Mom Guilt, Parenting Tips, & Self Care for Moms" at bounding box center [252, 366] width 103 height 48
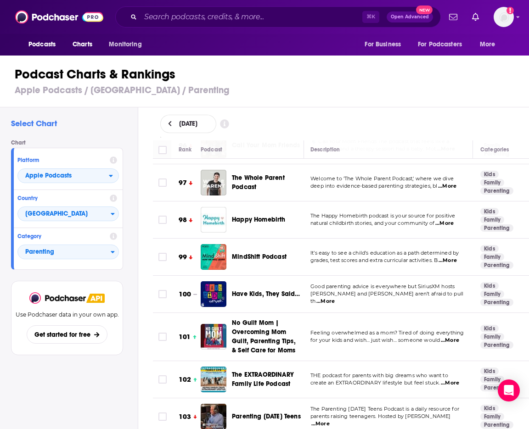
click at [322, 313] on td "Feeling overwhelmed as a mom? Tired of doing everything for your kids and wish……" at bounding box center [388, 337] width 170 height 48
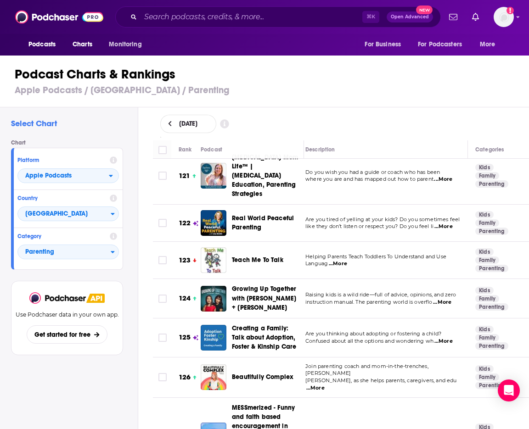
scroll to position [5316, 6]
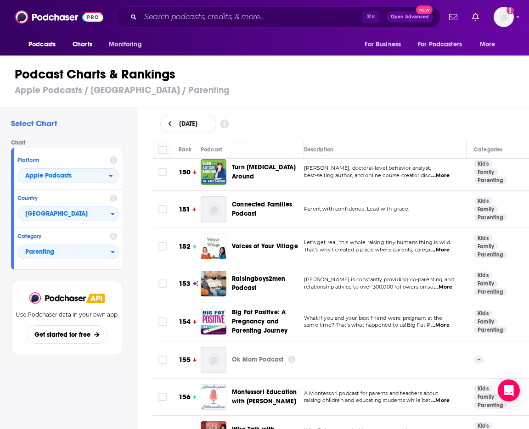
scroll to position [6628, 7]
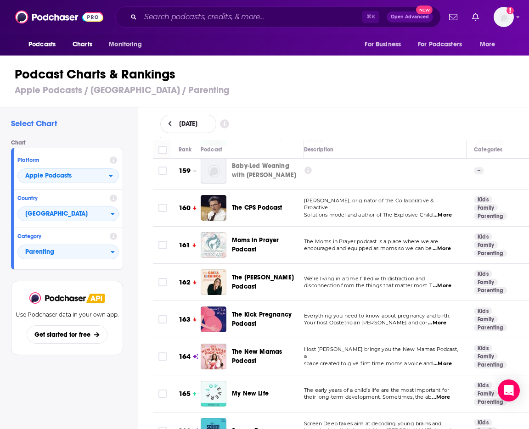
scroll to position [6908, 7]
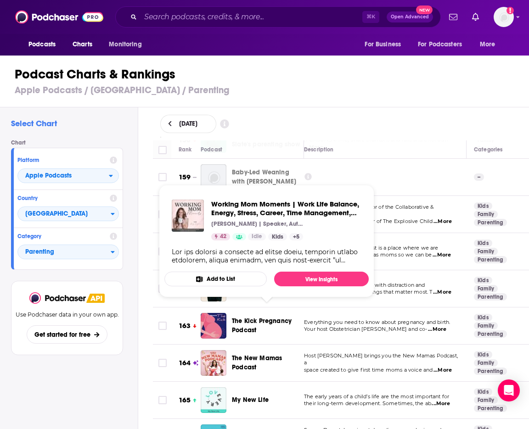
drag, startPoint x: 235, startPoint y: 309, endPoint x: 248, endPoint y: 327, distance: 21.8
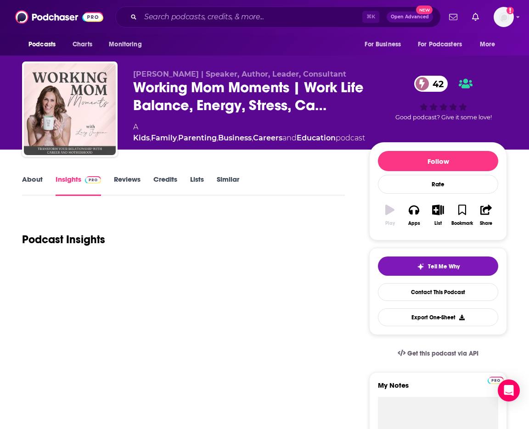
drag, startPoint x: 231, startPoint y: 312, endPoint x: 245, endPoint y: 346, distance: 37.4
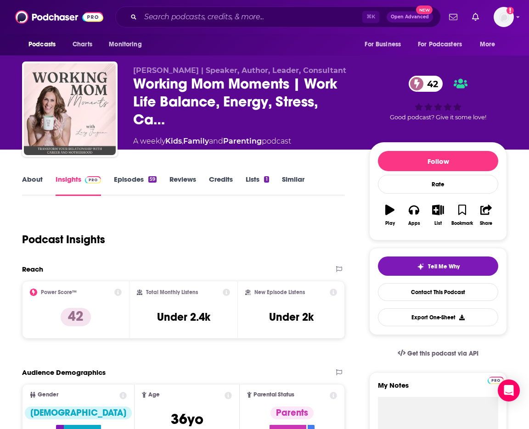
click at [28, 178] on link "About" at bounding box center [32, 185] width 21 height 21
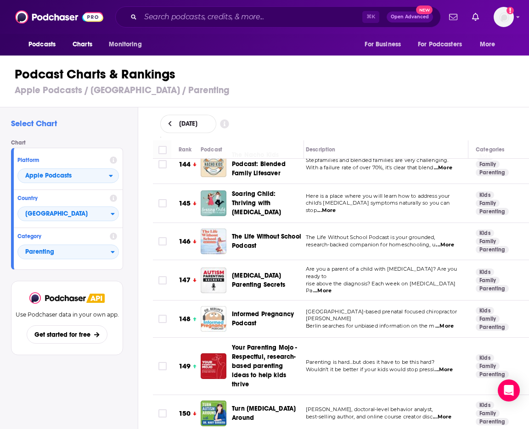
scroll to position [6350, 6]
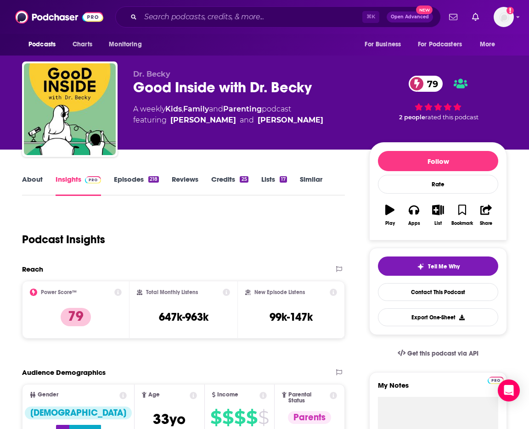
click at [40, 178] on link "About" at bounding box center [32, 185] width 21 height 21
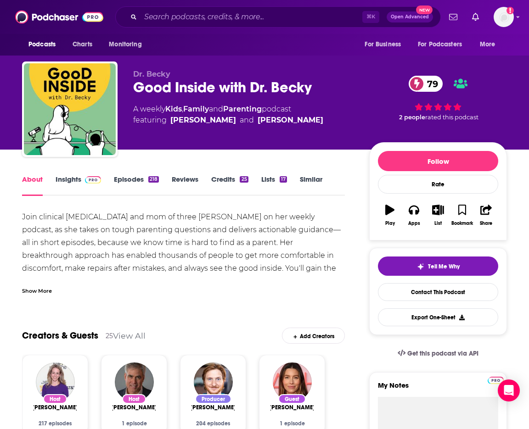
click at [77, 182] on link "Insights" at bounding box center [78, 185] width 45 height 21
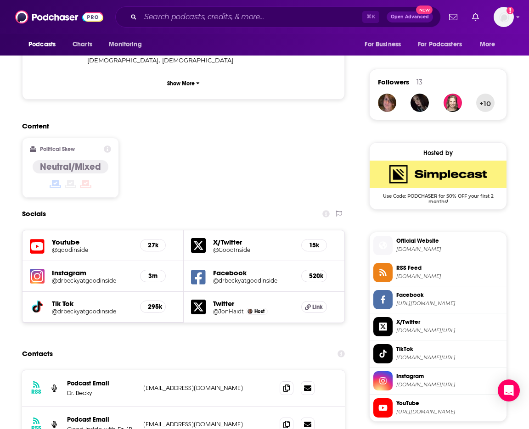
scroll to position [770, 0]
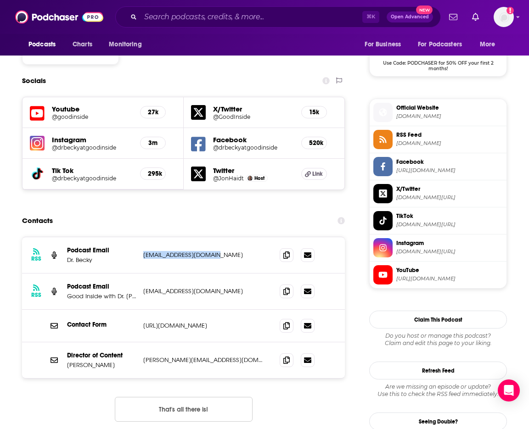
drag, startPoint x: 141, startPoint y: 204, endPoint x: 226, endPoint y: 209, distance: 85.5
click at [226, 237] on div "RSS Podcast Email Dr. [PERSON_NAME] [EMAIL_ADDRESS][DOMAIN_NAME] [EMAIL_ADDRESS…" at bounding box center [183, 255] width 323 height 36
copy p "[EMAIL_ADDRESS][DOMAIN_NAME]"
drag, startPoint x: 145, startPoint y: 309, endPoint x: 213, endPoint y: 311, distance: 68.0
click at [213, 343] on div "Director of Content [PERSON_NAME] [PERSON_NAME][EMAIL_ADDRESS][DOMAIN_NAME] [PE…" at bounding box center [183, 361] width 323 height 36
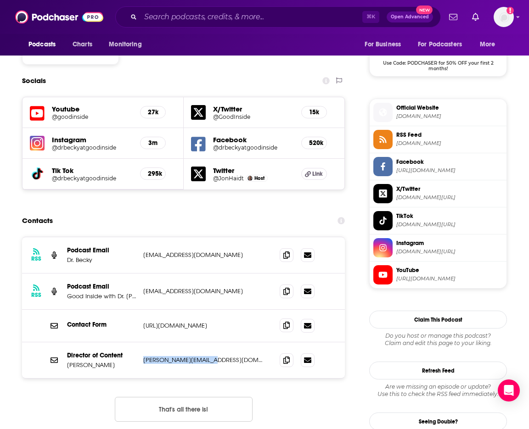
copy p "[PERSON_NAME][EMAIL_ADDRESS][DOMAIN_NAME]"
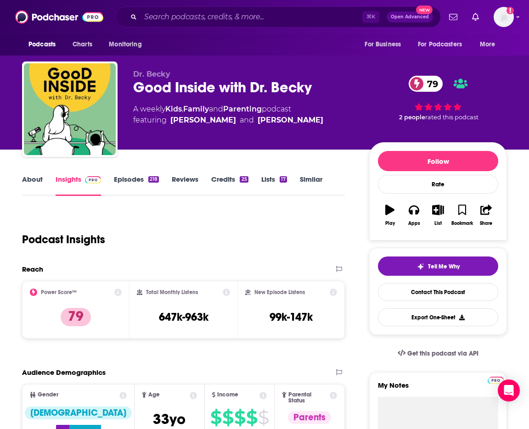
scroll to position [0, 0]
click at [277, 12] on input "Search podcasts, credits, & more..." at bounding box center [252, 17] width 222 height 15
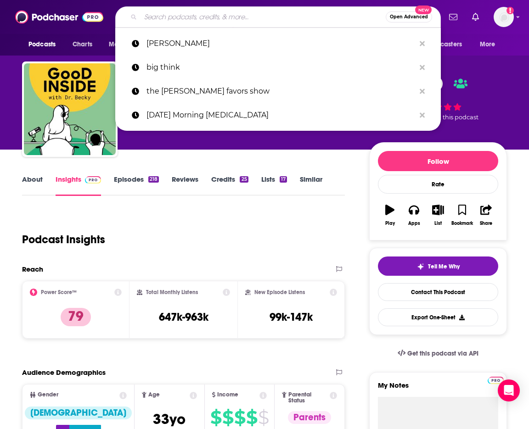
paste input "Respectful Parenting: [PERSON_NAME] Unruffled"
type input "Respectful Parenting: [PERSON_NAME] Unruffled"
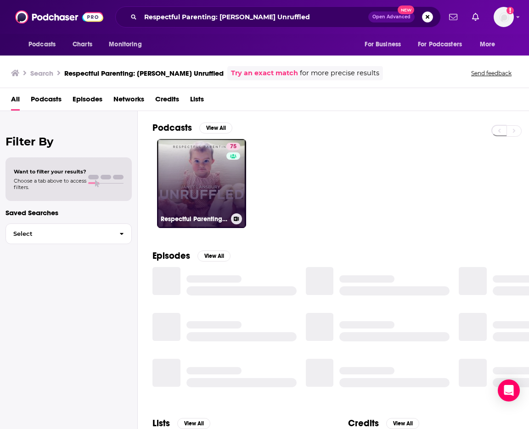
click at [208, 168] on link "75 Respectful Parenting: [PERSON_NAME] Unruffled" at bounding box center [201, 183] width 89 height 89
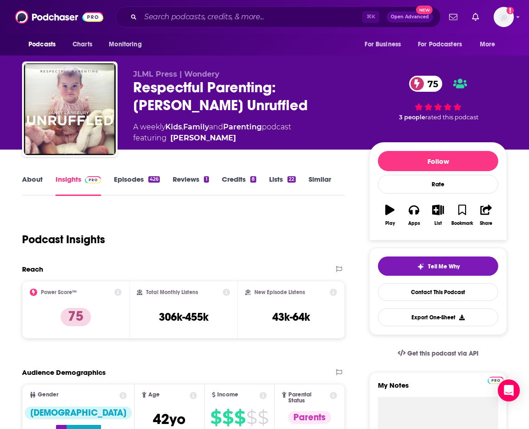
click at [30, 180] on link "About" at bounding box center [32, 185] width 21 height 21
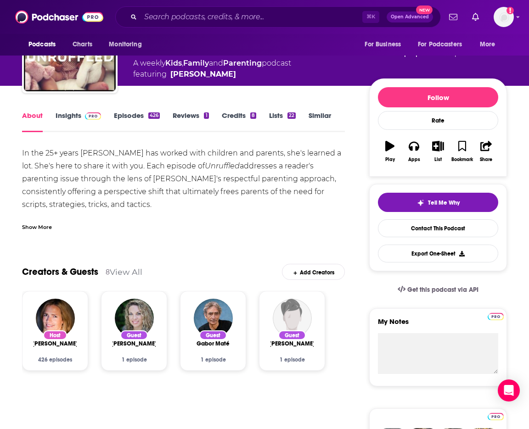
scroll to position [94, 0]
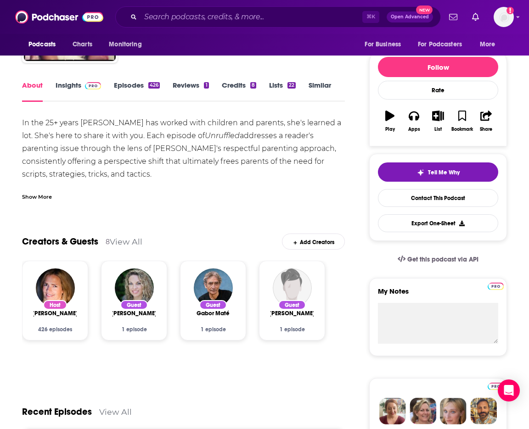
click at [39, 199] on div "Show More" at bounding box center [37, 196] width 30 height 9
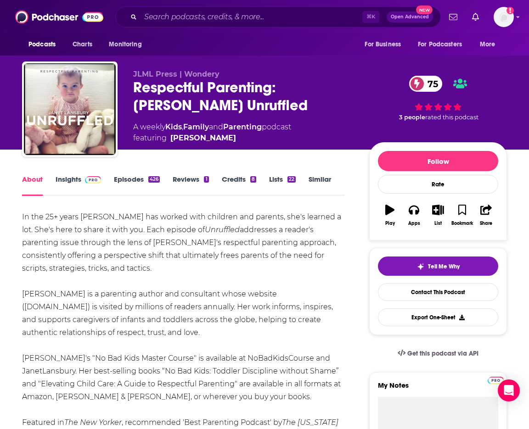
scroll to position [0, 0]
click at [68, 178] on link "Insights" at bounding box center [78, 185] width 45 height 21
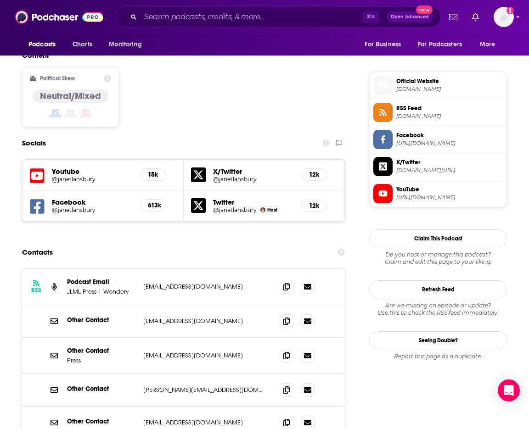
scroll to position [739, 0]
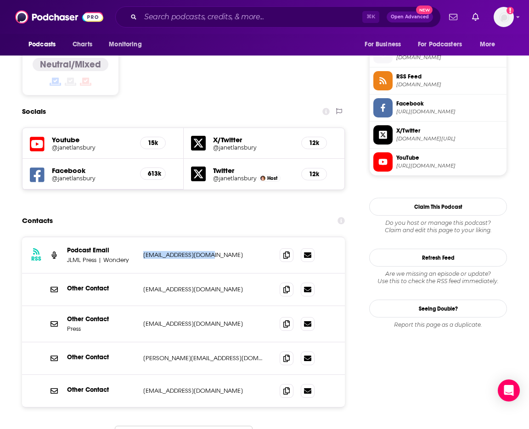
drag, startPoint x: 150, startPoint y: 198, endPoint x: 211, endPoint y: 208, distance: 61.4
click at [211, 237] on div "RSS Podcast Email JLML Press | Wondery [EMAIL_ADDRESS][DOMAIN_NAME] [EMAIL_ADDR…" at bounding box center [183, 255] width 323 height 36
copy p "[EMAIL_ADDRESS][DOMAIN_NAME]"
drag, startPoint x: 144, startPoint y: 310, endPoint x: 203, endPoint y: 312, distance: 59.3
click at [203, 343] on div "Other Contact [PERSON_NAME][EMAIL_ADDRESS][DOMAIN_NAME] [PERSON_NAME][EMAIL_ADD…" at bounding box center [183, 359] width 323 height 33
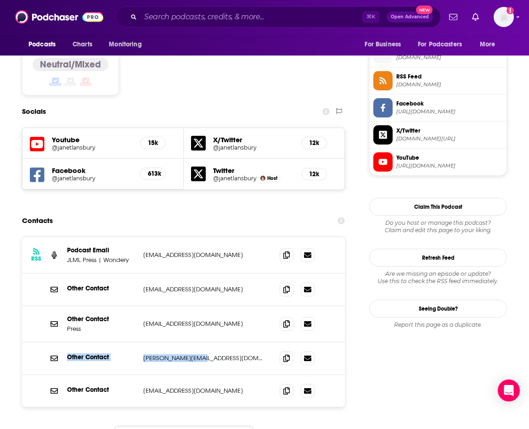
drag, startPoint x: 203, startPoint y: 312, endPoint x: 185, endPoint y: 315, distance: 18.1
click at [201, 354] on p "[PERSON_NAME][EMAIL_ADDRESS][DOMAIN_NAME]" at bounding box center [204, 358] width 122 height 8
drag, startPoint x: 146, startPoint y: 310, endPoint x: 153, endPoint y: 314, distance: 7.6
click at [156, 354] on p "[PERSON_NAME][EMAIL_ADDRESS][DOMAIN_NAME]" at bounding box center [204, 358] width 122 height 8
drag, startPoint x: 142, startPoint y: 308, endPoint x: 204, endPoint y: 315, distance: 62.4
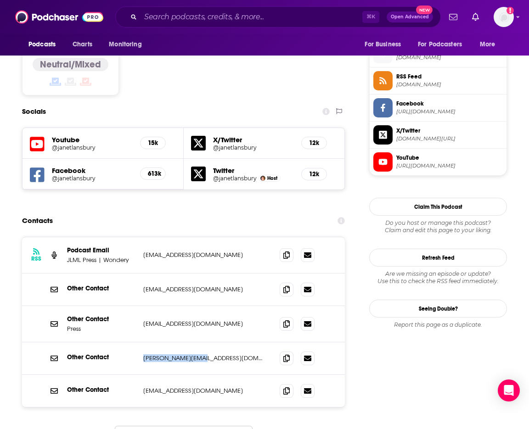
click at [204, 343] on div "Other Contact [PERSON_NAME][EMAIL_ADDRESS][DOMAIN_NAME] [PERSON_NAME][EMAIL_ADD…" at bounding box center [183, 359] width 323 height 33
copy p "[PERSON_NAME][EMAIL_ADDRESS][DOMAIN_NAME]"
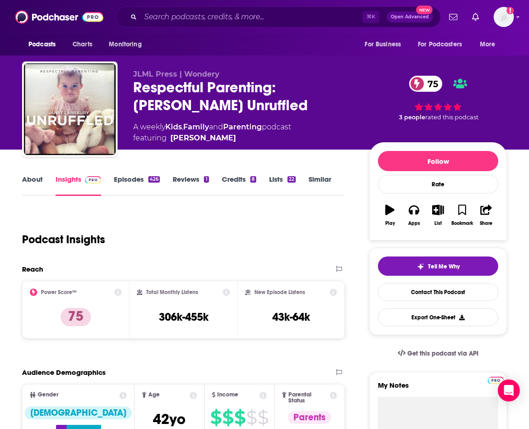
scroll to position [0, 0]
click at [257, 25] on div "⌘ K Open Advanced New" at bounding box center [278, 16] width 326 height 21
click at [258, 20] on input "Search podcasts, credits, & more..." at bounding box center [252, 17] width 222 height 15
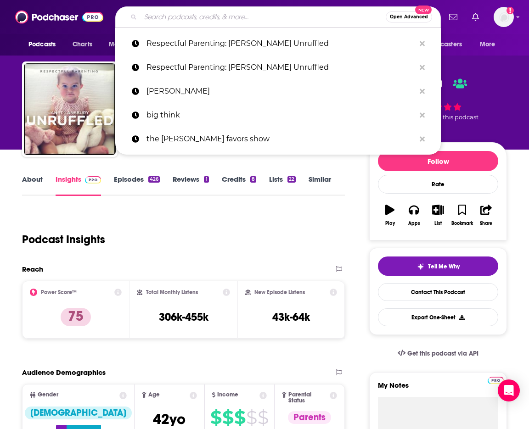
paste input "The Mama's Den"
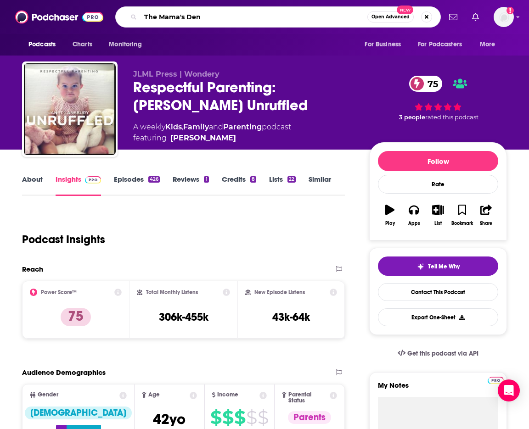
type input "The Mama's Den"
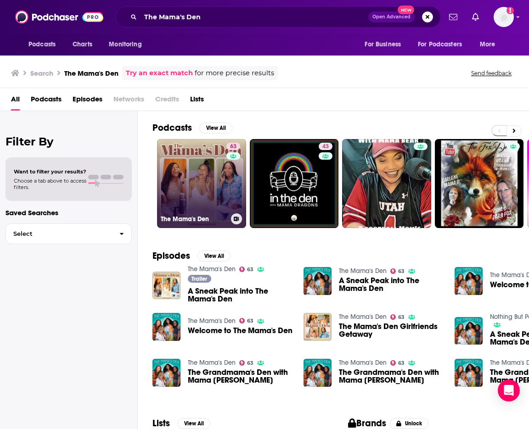
click at [219, 179] on link "63 The Mama's Den" at bounding box center [201, 183] width 89 height 89
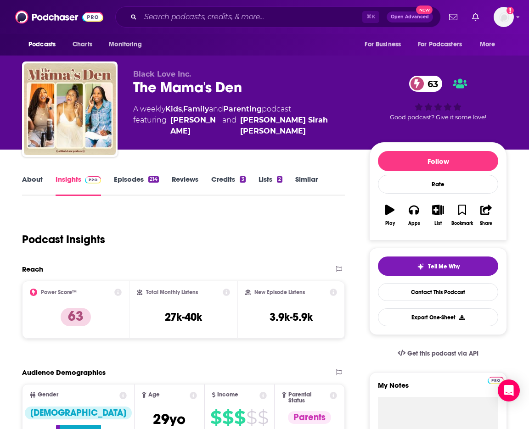
click at [124, 178] on link "Episodes 214" at bounding box center [136, 185] width 45 height 21
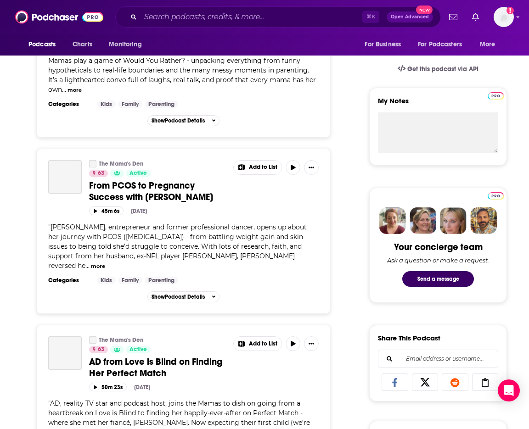
scroll to position [50, 0]
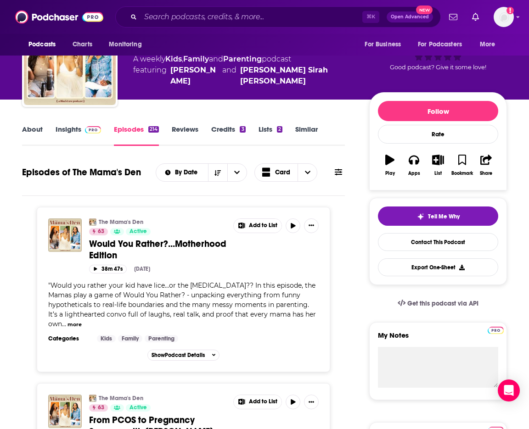
click at [139, 2] on div "Podcasts Charts Monitoring ⌘ K Open Advanced New For Business For Podcasters Mo…" at bounding box center [264, 17] width 529 height 34
click at [224, 25] on div "⌘ K Open Advanced New" at bounding box center [278, 16] width 326 height 21
click at [225, 24] on input "Search podcasts, credits, & more..." at bounding box center [252, 17] width 222 height 15
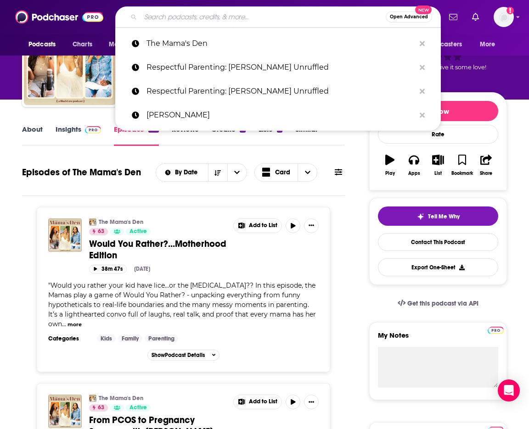
paste input "Read-Aloud Revival"
type input "Read-Aloud Revival"
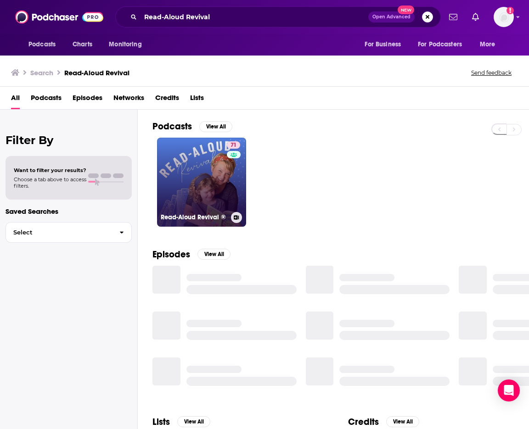
click at [214, 195] on link "71 Read-Aloud Revival ®" at bounding box center [201, 182] width 89 height 89
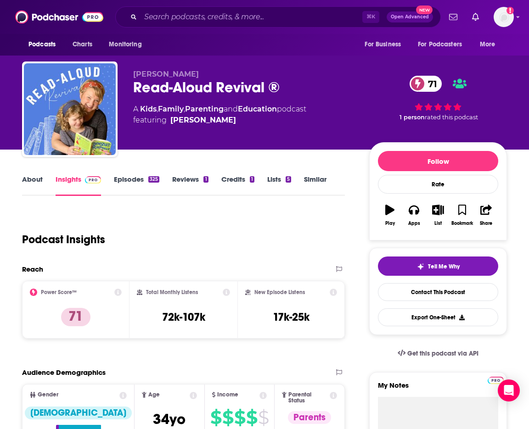
click at [35, 180] on link "About" at bounding box center [32, 185] width 21 height 21
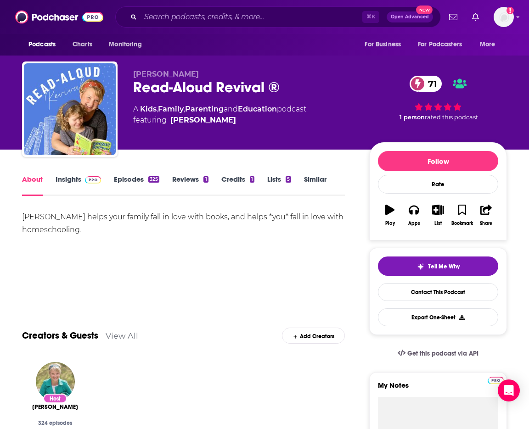
click at [61, 177] on link "Insights" at bounding box center [78, 185] width 45 height 21
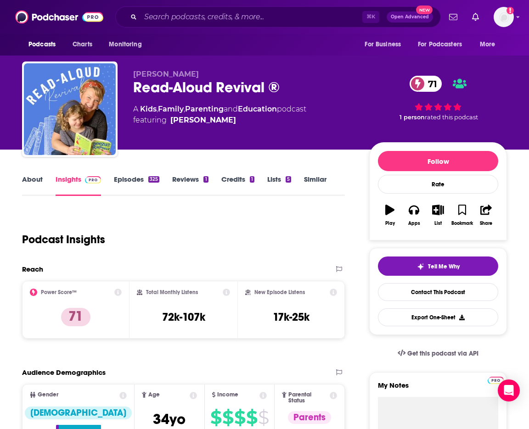
click at [33, 180] on link "About" at bounding box center [32, 185] width 21 height 21
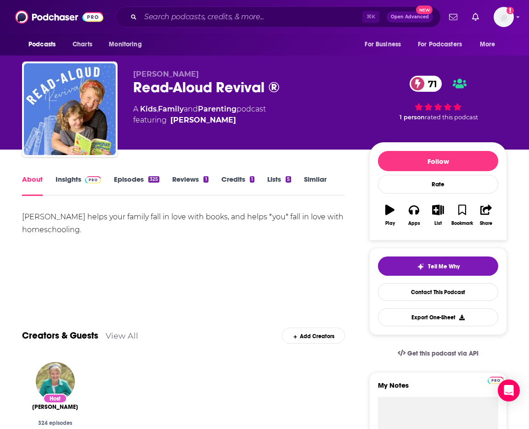
click at [78, 180] on link "Insights" at bounding box center [78, 185] width 45 height 21
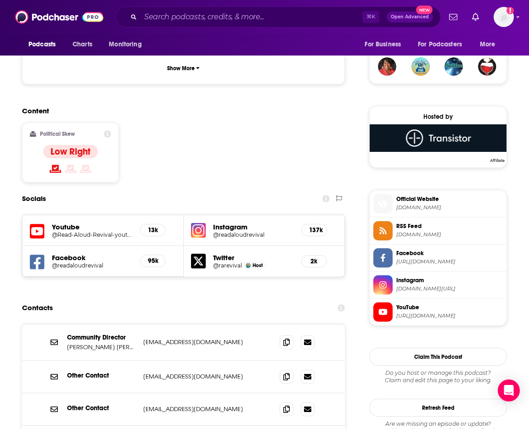
scroll to position [706, 0]
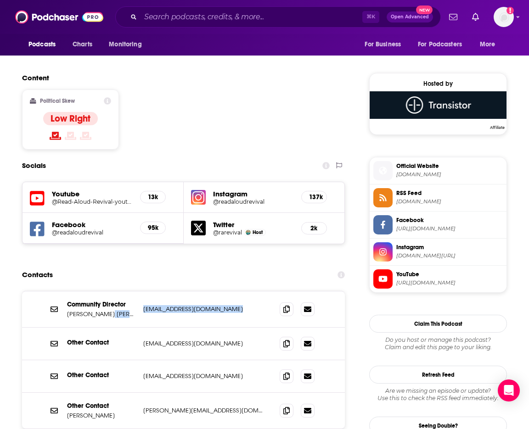
drag, startPoint x: 140, startPoint y: 253, endPoint x: 238, endPoint y: 254, distance: 98.3
click at [238, 292] on div "Community Director [PERSON_NAME] [PERSON_NAME] [PERSON_NAME][EMAIL_ADDRESS][DOM…" at bounding box center [183, 310] width 323 height 36
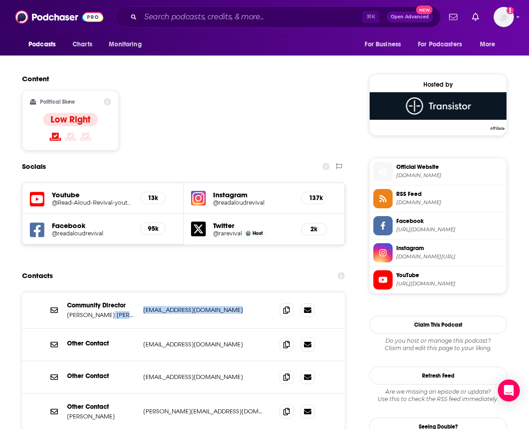
copy div "[EMAIL_ADDRESS][DOMAIN_NAME]"
drag, startPoint x: 144, startPoint y: 352, endPoint x: 228, endPoint y: 354, distance: 84.1
click at [228, 394] on div "Other Contact [PERSON_NAME] [PERSON_NAME][EMAIL_ADDRESS][DOMAIN_NAME] [PERSON_N…" at bounding box center [183, 412] width 323 height 36
copy p "[PERSON_NAME][EMAIL_ADDRESS][DOMAIN_NAME]"
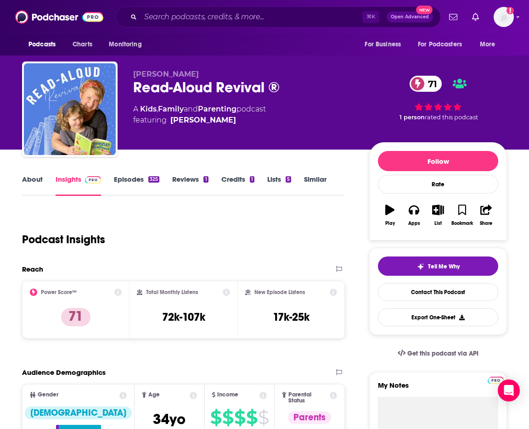
scroll to position [0, 0]
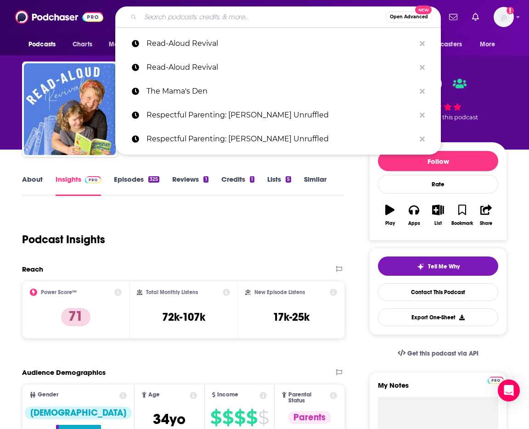
click at [268, 21] on input "Search podcasts, credits, & more..." at bounding box center [263, 17] width 245 height 15
paste input "Don't Mom Alone Podcast"
type input "Don't Mom Alone Podcast"
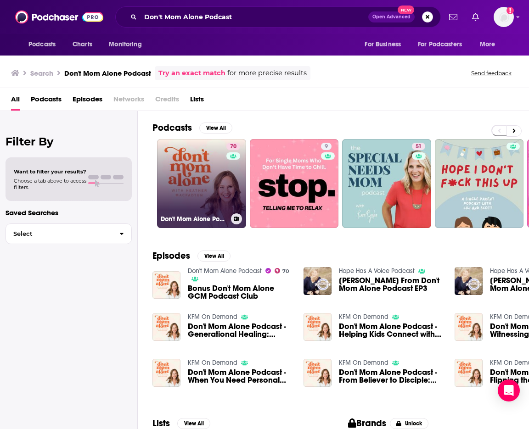
click at [201, 167] on link "70 Don't Mom Alone Podcast" at bounding box center [201, 183] width 89 height 89
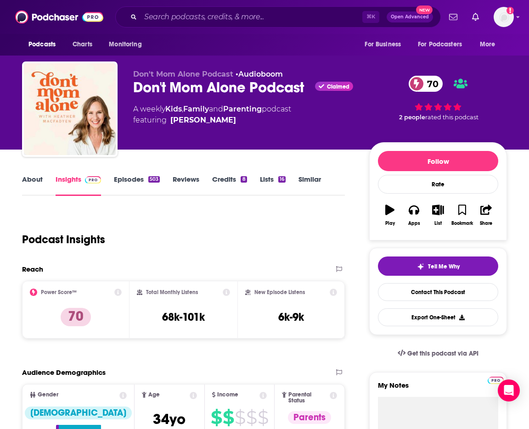
click at [34, 180] on link "About" at bounding box center [32, 185] width 21 height 21
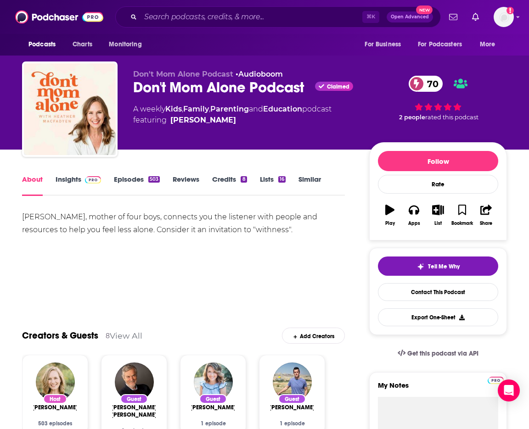
click at [60, 182] on link "Insights" at bounding box center [78, 185] width 45 height 21
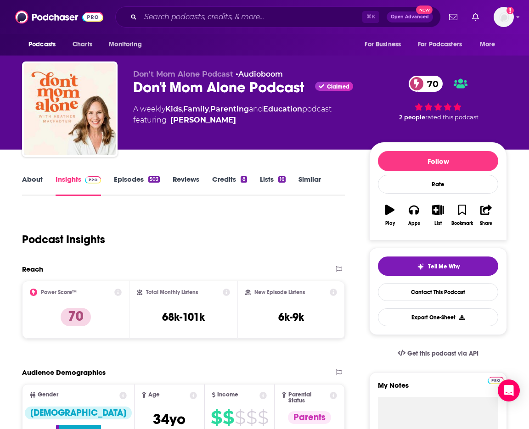
click at [129, 182] on link "Episodes 503" at bounding box center [137, 185] width 46 height 21
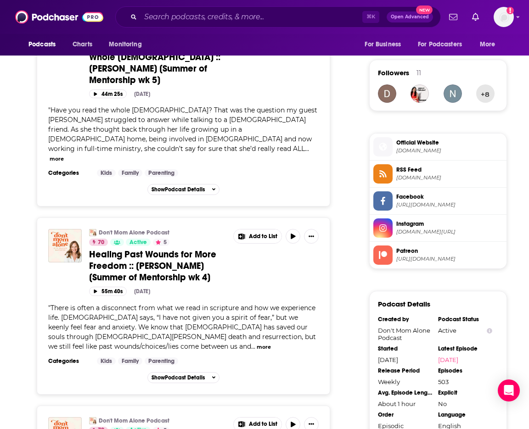
scroll to position [809, 0]
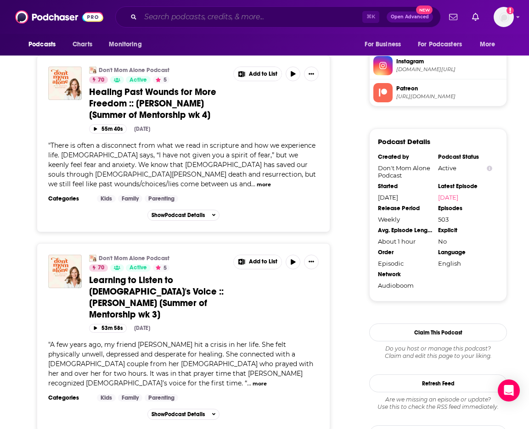
click at [223, 11] on input "Search podcasts, credits, & more..." at bounding box center [252, 17] width 222 height 15
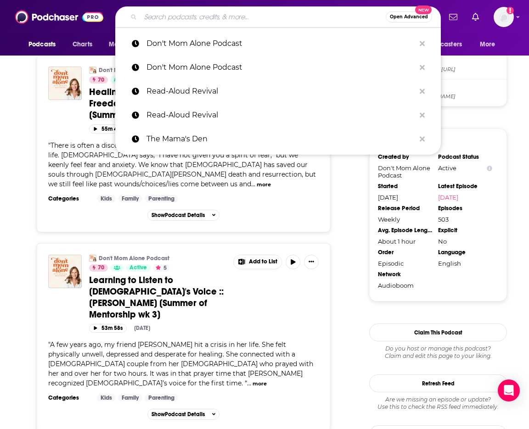
paste input "Dr. [PERSON_NAME]'s Deep Dive Podcast"
type input "Dr. [PERSON_NAME]'s Deep Dive Podcast"
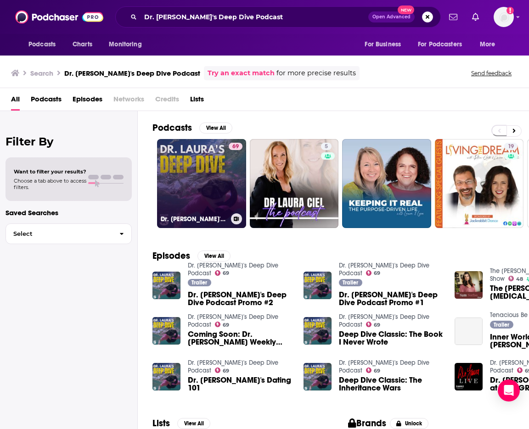
click at [210, 181] on link "69 Dr. [PERSON_NAME]'s Deep Dive Podcast" at bounding box center [201, 183] width 89 height 89
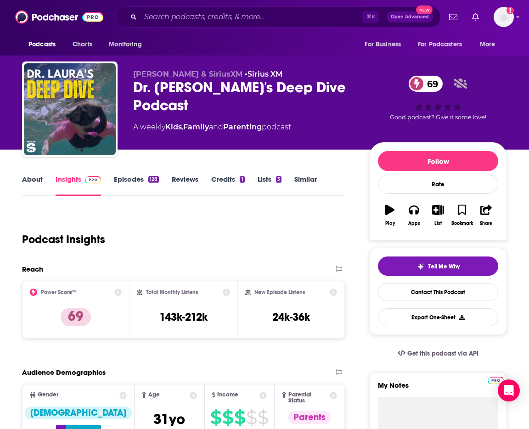
click at [31, 179] on link "About" at bounding box center [32, 185] width 21 height 21
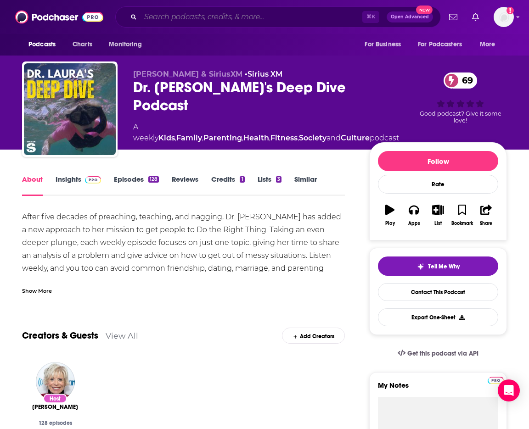
click at [246, 22] on input "Search podcasts, credits, & more..." at bounding box center [252, 17] width 222 height 15
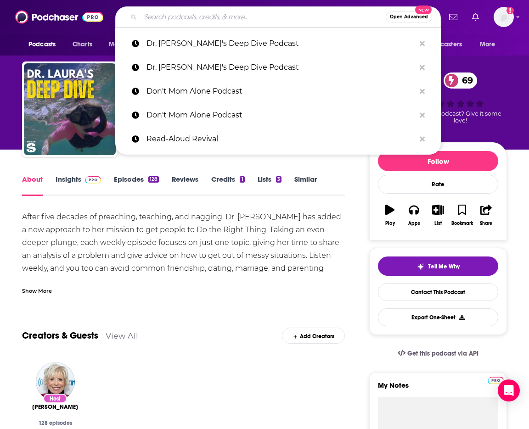
paste input "Girl Mom Podcast"
type input "Girl Mom Podcast"
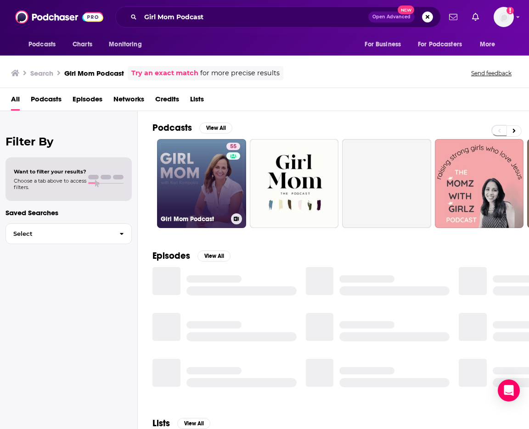
click at [203, 169] on link "55 Girl Mom Podcast" at bounding box center [201, 183] width 89 height 89
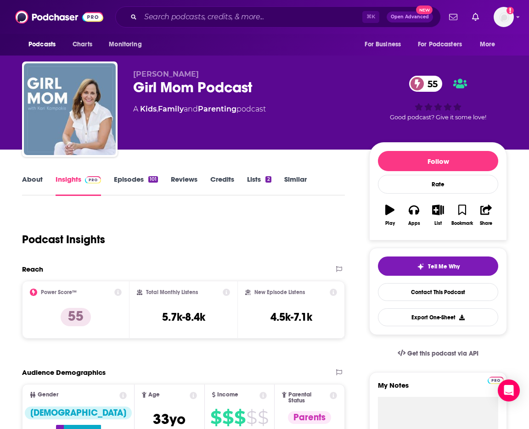
click at [34, 177] on link "About" at bounding box center [32, 185] width 21 height 21
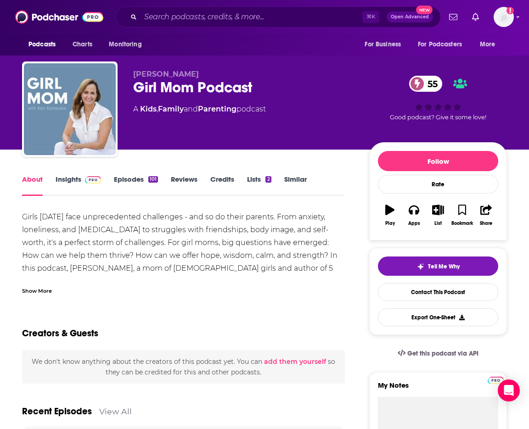
scroll to position [0, 0]
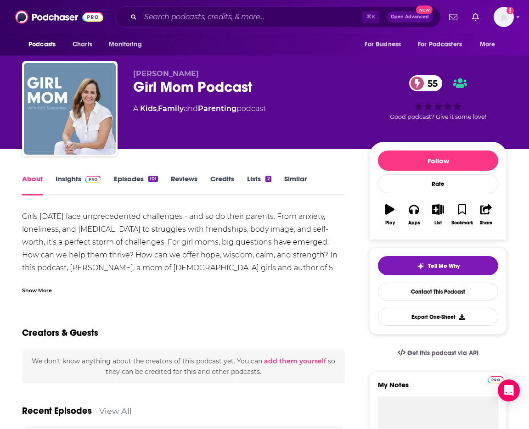
click at [70, 179] on link "Insights" at bounding box center [78, 184] width 45 height 21
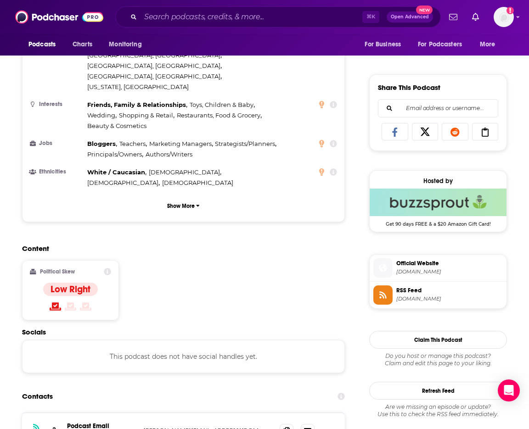
scroll to position [700, 0]
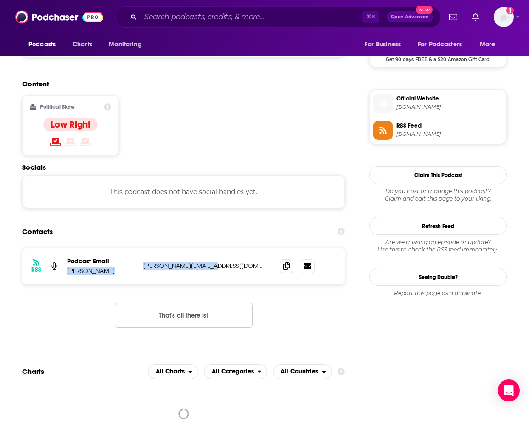
drag, startPoint x: 138, startPoint y: 208, endPoint x: 214, endPoint y: 212, distance: 75.4
click at [214, 248] on div "RSS Podcast Email [PERSON_NAME] [PERSON_NAME][EMAIL_ADDRESS][DOMAIN_NAME] [PERS…" at bounding box center [183, 266] width 323 height 36
click at [214, 262] on p "[PERSON_NAME][EMAIL_ADDRESS][DOMAIN_NAME]" at bounding box center [204, 266] width 122 height 8
drag, startPoint x: 206, startPoint y: 208, endPoint x: 142, endPoint y: 210, distance: 64.3
click at [142, 248] on div "RSS Podcast Email [PERSON_NAME] [PERSON_NAME][EMAIL_ADDRESS][DOMAIN_NAME] [PERS…" at bounding box center [183, 266] width 323 height 36
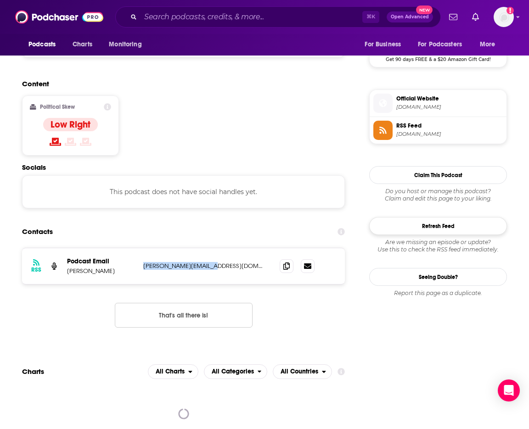
copy p "[PERSON_NAME][EMAIL_ADDRESS][DOMAIN_NAME]"
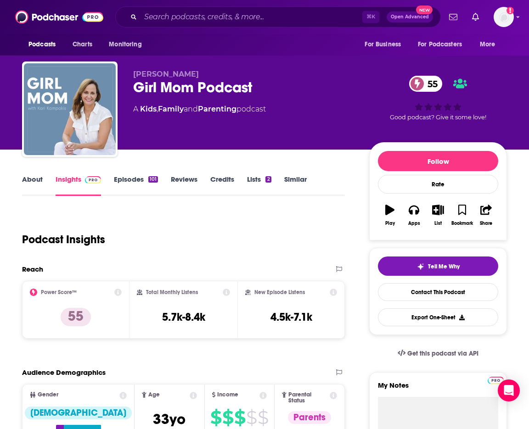
scroll to position [0, 0]
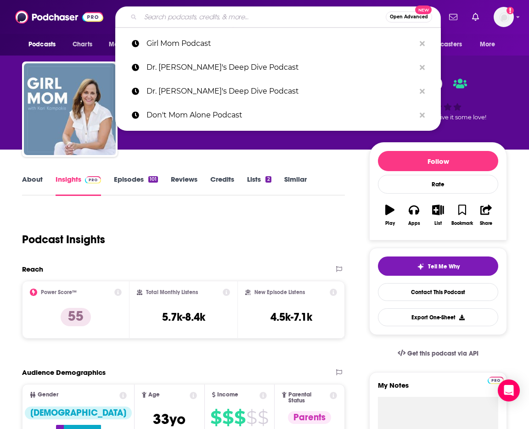
click at [254, 12] on input "Search podcasts, credits, & more..." at bounding box center [263, 17] width 245 height 15
paste input "What Fresh Hell: Laughing in the Face of Motherhood | Parenting Tips From Funny…"
type input "What Fresh Hell: Laughing in the Face of Motherhood | Parenting Tips From Funny…"
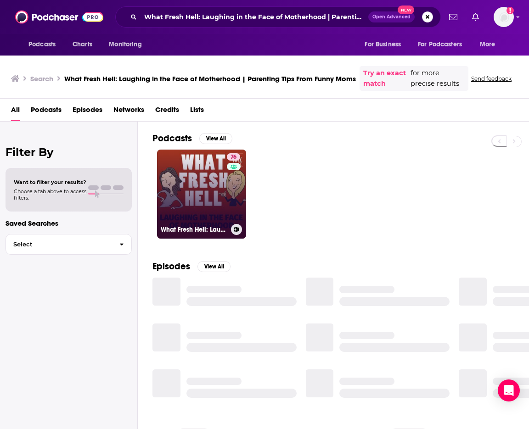
click at [207, 194] on link "76 What Fresh Hell: Laughing in the Face of Motherhood | Parenting Tips From Fu…" at bounding box center [201, 194] width 89 height 89
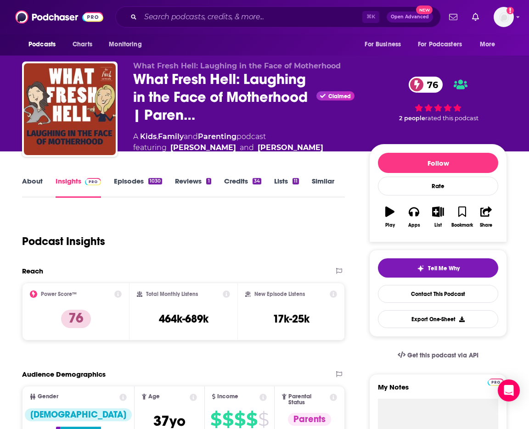
click at [36, 183] on link "About" at bounding box center [32, 187] width 21 height 21
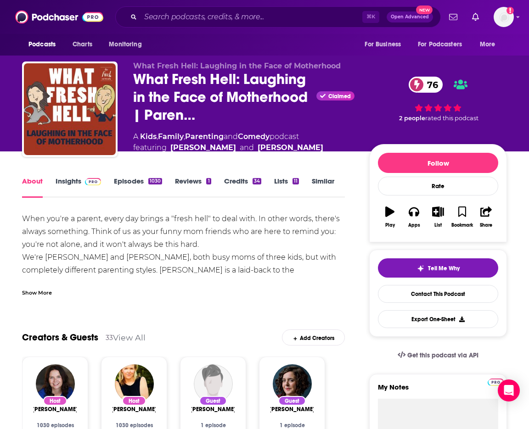
click at [39, 293] on div "Show More" at bounding box center [37, 292] width 30 height 9
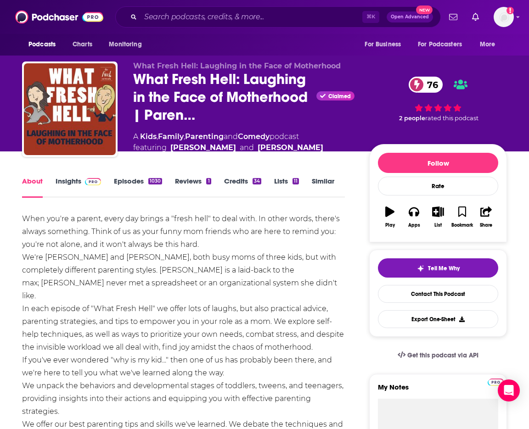
scroll to position [0, 1]
click at [77, 181] on link "Insights" at bounding box center [78, 187] width 45 height 21
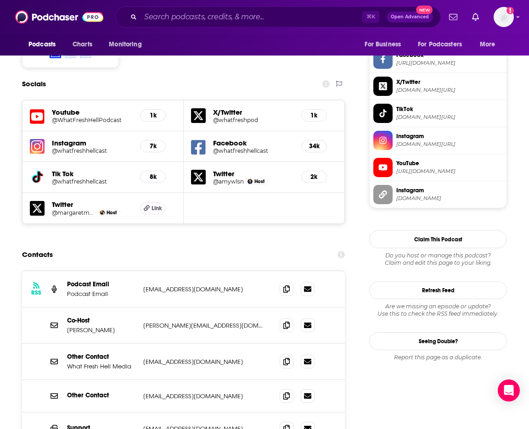
scroll to position [825, 0]
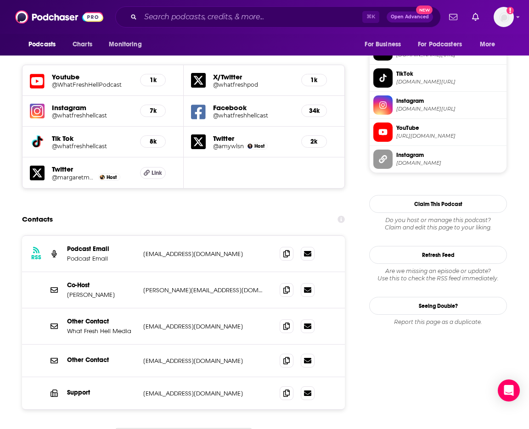
drag, startPoint x: 142, startPoint y: 195, endPoint x: 246, endPoint y: 202, distance: 104.5
click at [246, 236] on div "RSS Podcast Email Podcast Email [EMAIL_ADDRESS][DOMAIN_NAME] [EMAIL_ADDRESS][DO…" at bounding box center [183, 254] width 323 height 36
copy p "[EMAIL_ADDRESS][DOMAIN_NAME]"
drag, startPoint x: 142, startPoint y: 230, endPoint x: 239, endPoint y: 239, distance: 97.3
click at [239, 272] on div "Co-Host [PERSON_NAME] [PERSON_NAME][EMAIL_ADDRESS][DOMAIN_NAME] [PERSON_NAME][E…" at bounding box center [183, 290] width 323 height 36
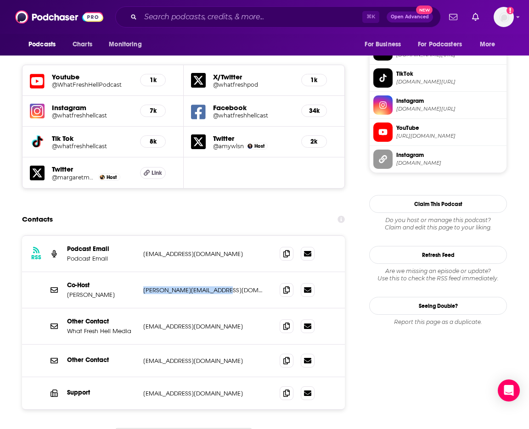
copy p "[PERSON_NAME][EMAIL_ADDRESS][DOMAIN_NAME]"
drag, startPoint x: 142, startPoint y: 336, endPoint x: 233, endPoint y: 340, distance: 91.5
click at [233, 377] on div "Support [EMAIL_ADDRESS][DOMAIN_NAME] [EMAIL_ADDRESS][DOMAIN_NAME]" at bounding box center [183, 393] width 323 height 32
copy p "[EMAIL_ADDRESS][DOMAIN_NAME]"
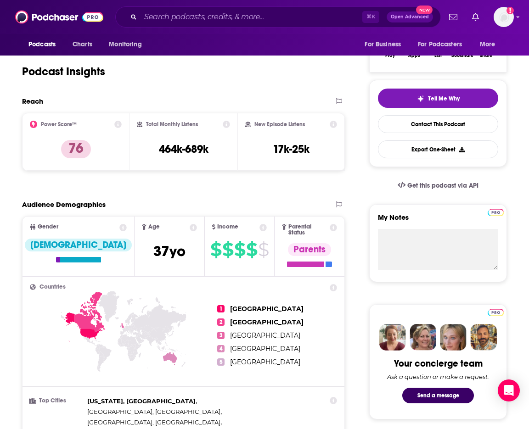
scroll to position [0, 0]
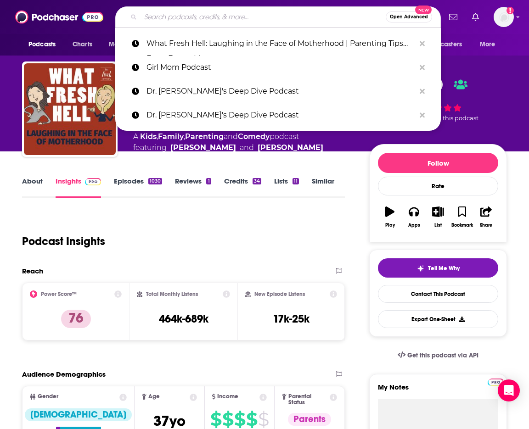
click at [188, 23] on input "Search podcasts, credits, & more..." at bounding box center [263, 17] width 245 height 15
paste input "Live in Love with [PERSON_NAME]"
type input "Live in Love with [PERSON_NAME]"
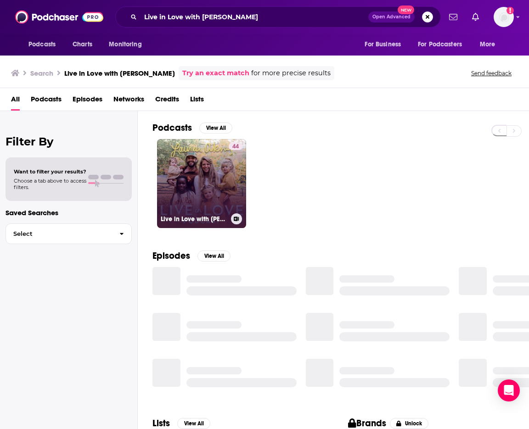
click at [196, 174] on link "44 Live in Love with [PERSON_NAME]" at bounding box center [201, 183] width 89 height 89
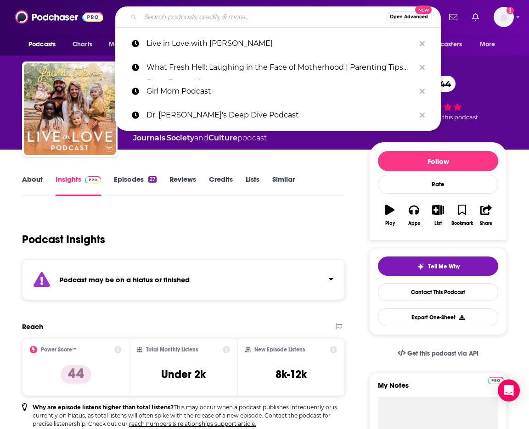
click at [269, 23] on input "Search podcasts, credits, & more..." at bounding box center [263, 17] width 245 height 15
paste input "The Mom Hour"
type input "The Mom Hour"
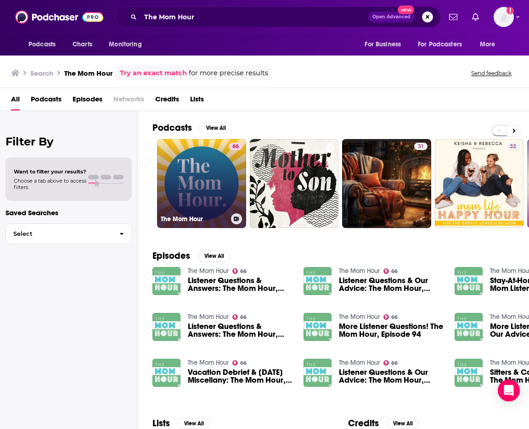
click at [197, 178] on link "66 The Mom Hour" at bounding box center [201, 183] width 89 height 89
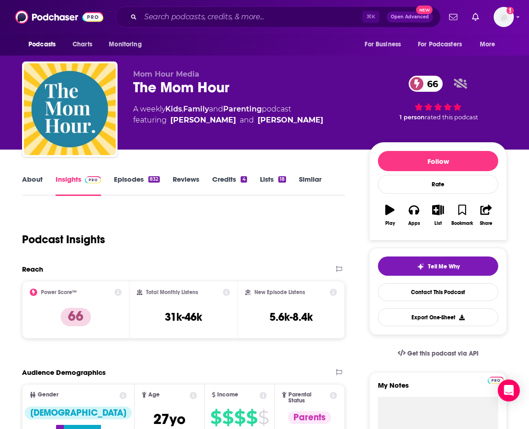
click at [33, 178] on link "About" at bounding box center [32, 185] width 21 height 21
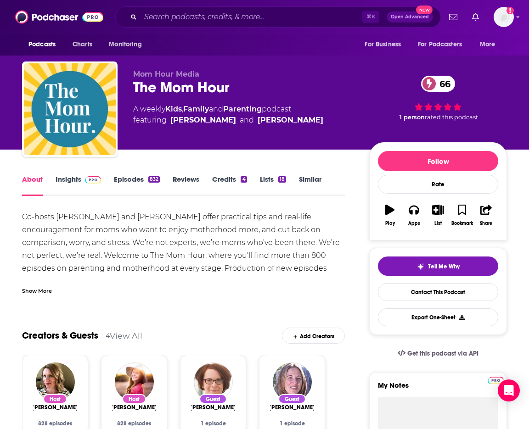
click at [73, 180] on link "Insights" at bounding box center [78, 185] width 45 height 21
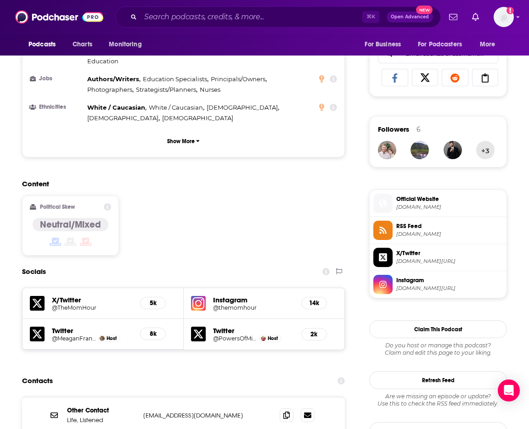
scroll to position [779, 0]
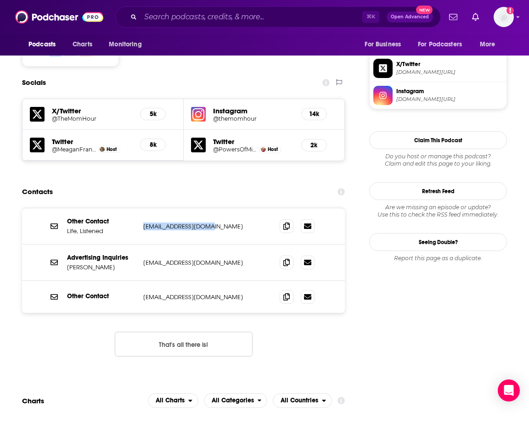
drag, startPoint x: 221, startPoint y: 195, endPoint x: 145, endPoint y: 191, distance: 76.8
click at [145, 208] on div "Other Contact Life, Listened [EMAIL_ADDRESS][DOMAIN_NAME] [EMAIL_ADDRESS][DOMAI…" at bounding box center [183, 226] width 323 height 36
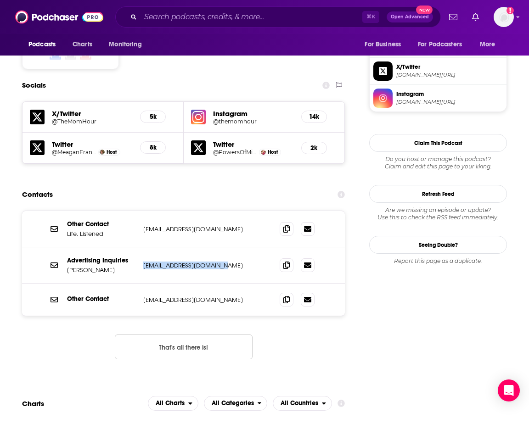
drag, startPoint x: 225, startPoint y: 231, endPoint x: 142, endPoint y: 228, distance: 82.7
click at [142, 248] on div "Advertising Inquiries [PERSON_NAME] [EMAIL_ADDRESS][DOMAIN_NAME] [EMAIL_ADDRESS…" at bounding box center [183, 266] width 323 height 36
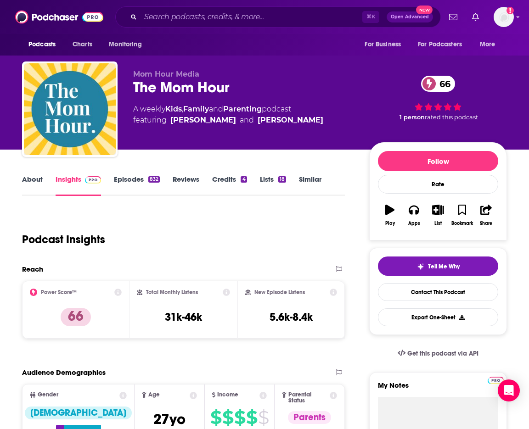
scroll to position [0, 0]
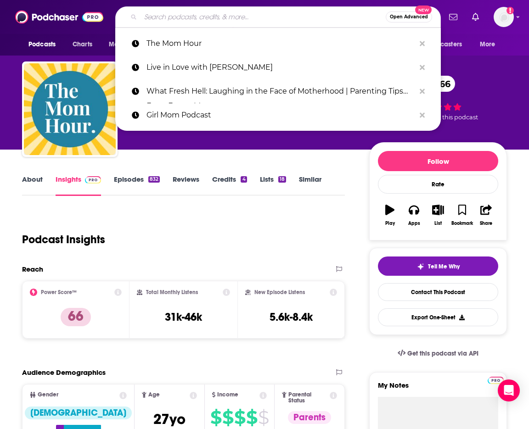
click at [279, 18] on input "Search podcasts, credits, & more..." at bounding box center [263, 17] width 245 height 15
paste input "MOMS ON CALL"
type input "MOMS ON CALL"
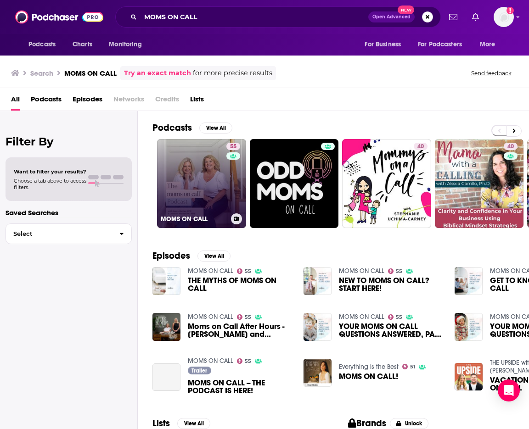
click at [188, 194] on link "55 MOMS ON CALL" at bounding box center [201, 183] width 89 height 89
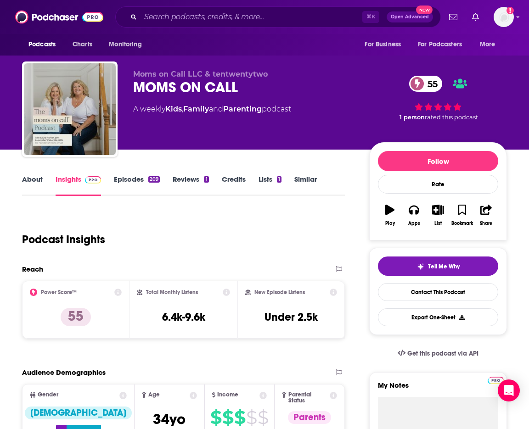
click at [42, 177] on link "About" at bounding box center [32, 185] width 21 height 21
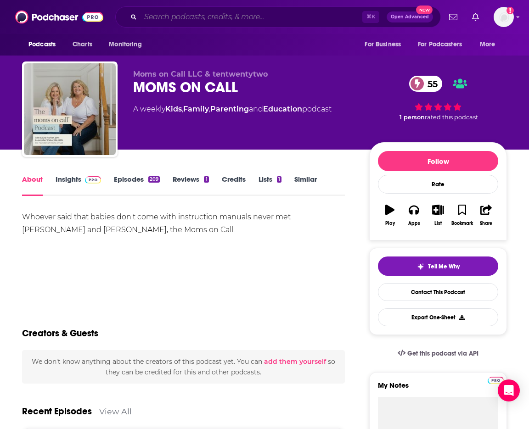
click at [268, 22] on input "Search podcasts, credits, & more..." at bounding box center [252, 17] width 222 height 15
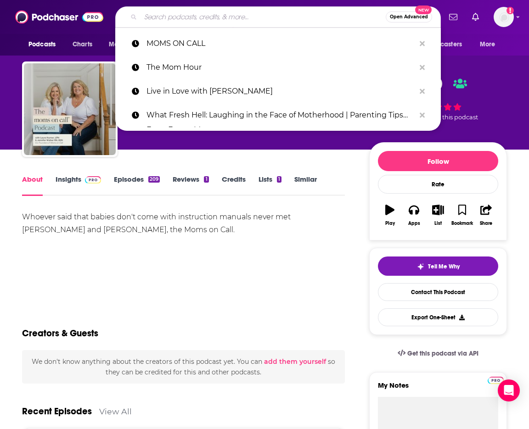
paste input "Parenting & You With Dr. Shefali"
type input "Parenting & You With Dr. Shefali"
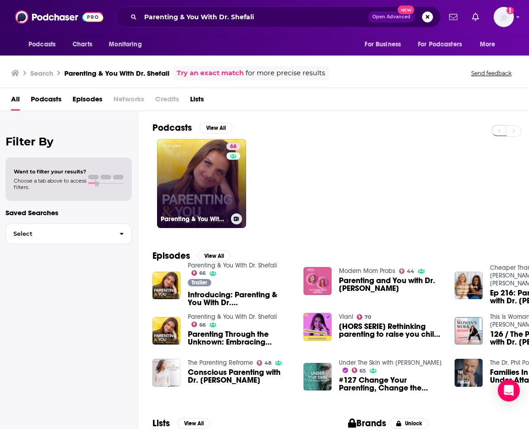
click at [174, 165] on link "66 Parenting & You With Dr. [PERSON_NAME]" at bounding box center [201, 183] width 89 height 89
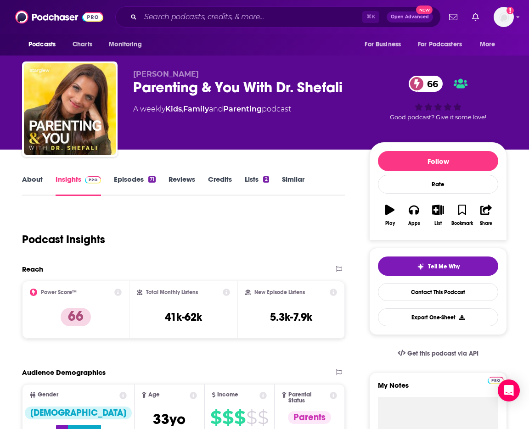
click at [32, 177] on link "About" at bounding box center [32, 185] width 21 height 21
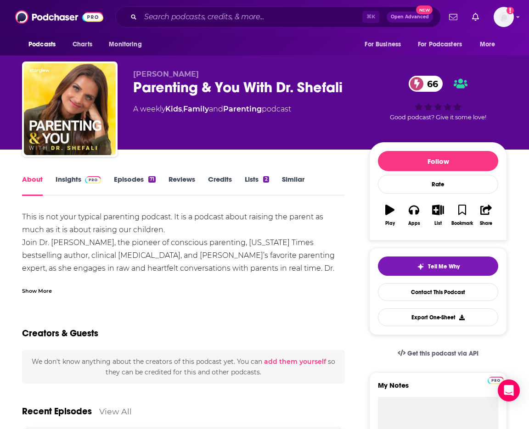
click at [73, 178] on link "Insights" at bounding box center [78, 185] width 45 height 21
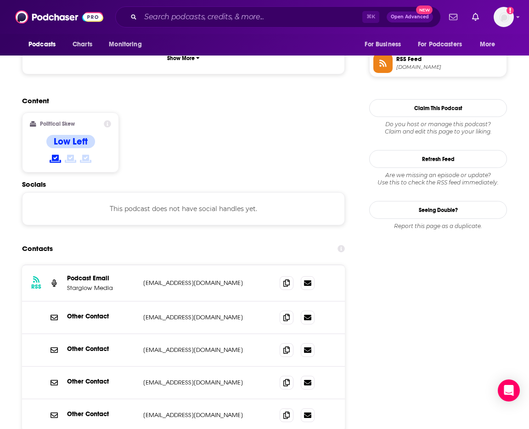
scroll to position [698, 0]
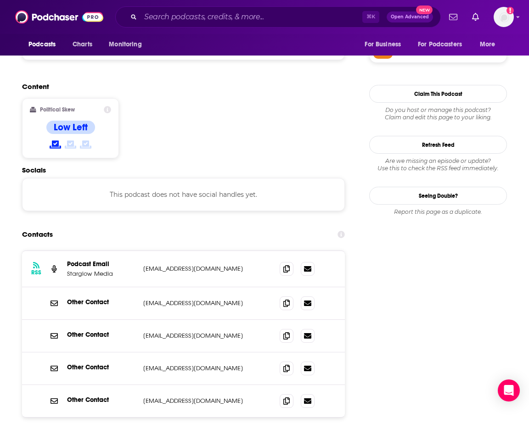
drag, startPoint x: 145, startPoint y: 205, endPoint x: 249, endPoint y: 214, distance: 104.6
click at [249, 251] on div "RSS Podcast Email Starglow Media [EMAIL_ADDRESS][DOMAIN_NAME] [DOMAIN_NAME][EMA…" at bounding box center [183, 269] width 323 height 36
drag, startPoint x: 141, startPoint y: 243, endPoint x: 204, endPoint y: 249, distance: 63.6
click at [204, 287] on div "Other Contact [EMAIL_ADDRESS][DOMAIN_NAME] [EMAIL_ADDRESS][DOMAIN_NAME]" at bounding box center [183, 303] width 323 height 33
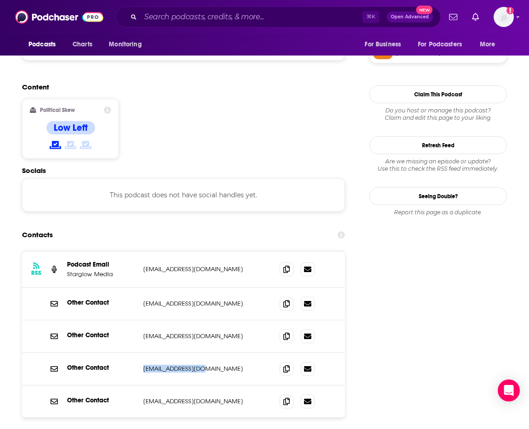
drag, startPoint x: 156, startPoint y: 311, endPoint x: 199, endPoint y: 311, distance: 43.6
click at [199, 365] on p "[EMAIL_ADDRESS][DOMAIN_NAME]" at bounding box center [204, 369] width 122 height 8
drag, startPoint x: 143, startPoint y: 343, endPoint x: 220, endPoint y: 345, distance: 77.6
click at [220, 386] on div "Other Contact [EMAIL_ADDRESS][DOMAIN_NAME] [EMAIL_ADDRESS][DOMAIN_NAME]" at bounding box center [183, 402] width 323 height 32
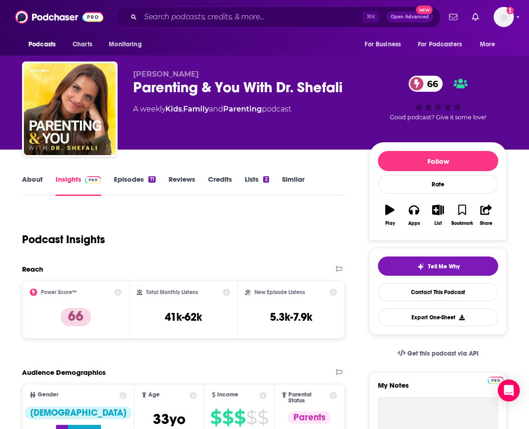
scroll to position [0, 0]
click at [256, 11] on input "Search podcasts, credits, & more..." at bounding box center [252, 17] width 222 height 15
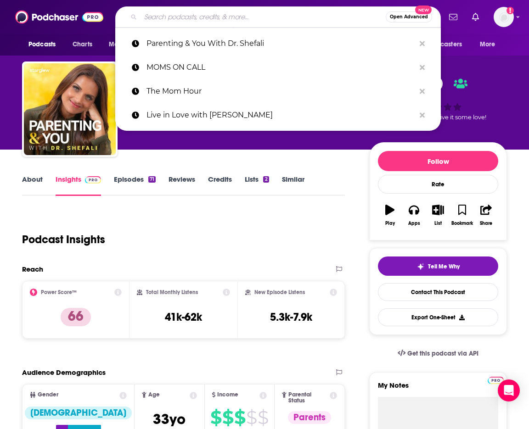
paste input "Mindful Motherhood"
type input "Mindful Motherhood"
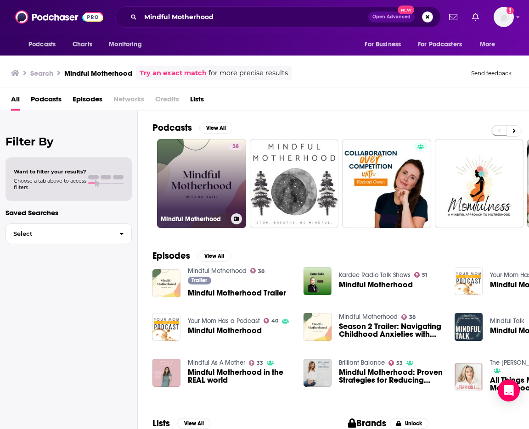
click at [219, 189] on link "38 Mindful Motherhood" at bounding box center [201, 183] width 89 height 89
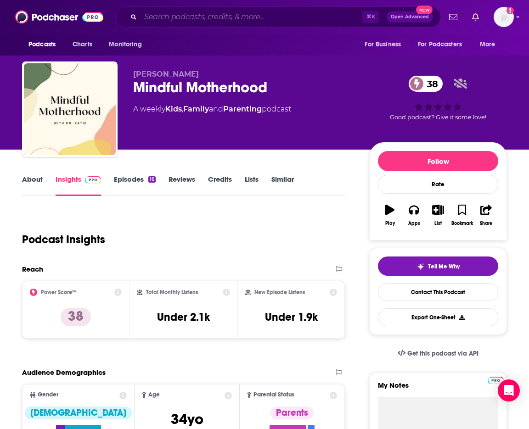
click at [247, 20] on input "Search podcasts, credits, & more..." at bounding box center [252, 17] width 222 height 15
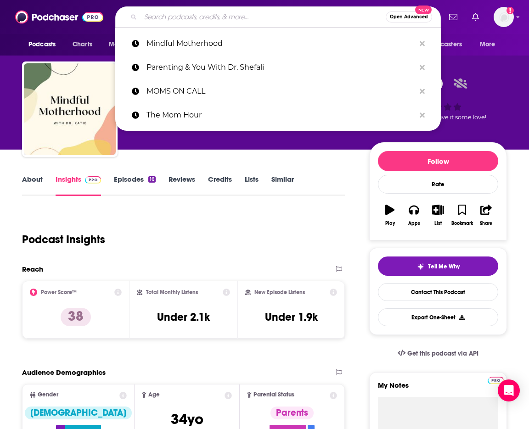
paste input "Celebrate Kids Podcast with Dr. [PERSON_NAME]"
type input "Celebrate Kids Podcast with Dr. [PERSON_NAME]"
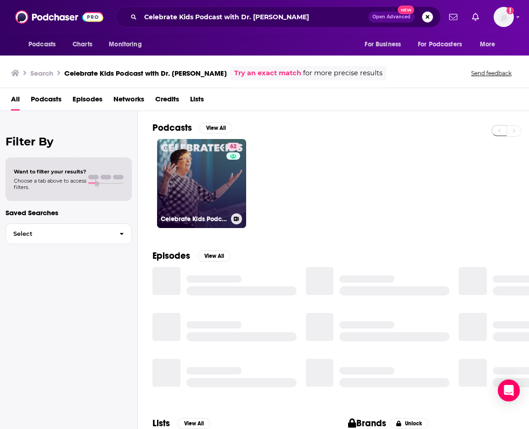
click at [201, 196] on link "62 Celebrate Kids Podcast with Dr. [PERSON_NAME]" at bounding box center [201, 183] width 89 height 89
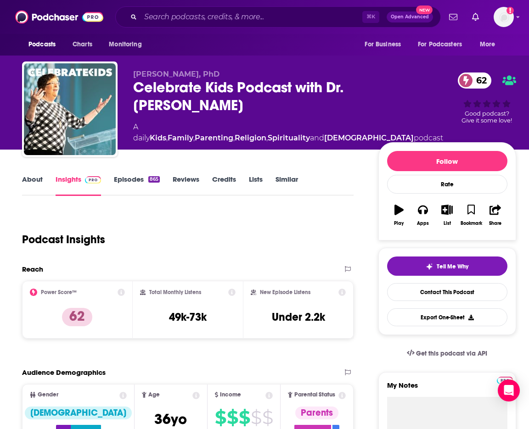
click at [28, 180] on link "About" at bounding box center [32, 185] width 21 height 21
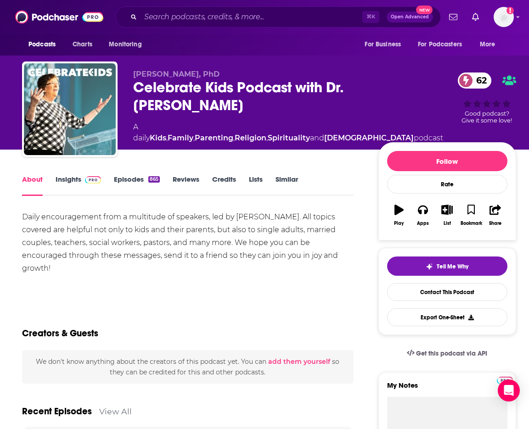
click at [63, 180] on link "Insights" at bounding box center [78, 185] width 45 height 21
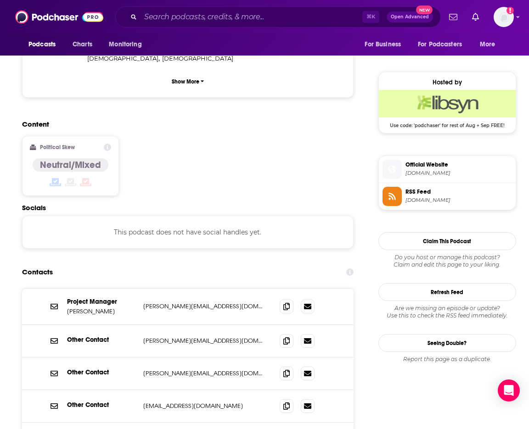
scroll to position [689, 0]
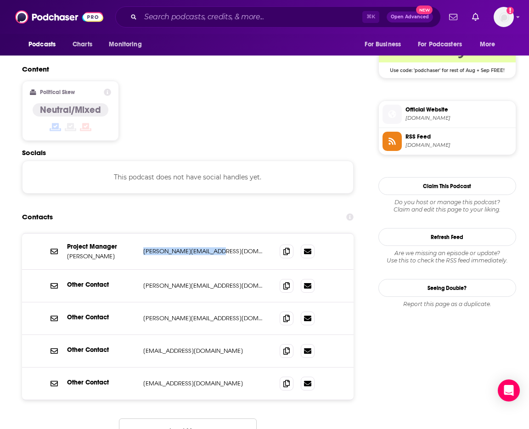
drag, startPoint x: 145, startPoint y: 206, endPoint x: 224, endPoint y: 206, distance: 79.0
click at [224, 248] on p "[PERSON_NAME][EMAIL_ADDRESS][DOMAIN_NAME]" at bounding box center [204, 252] width 122 height 8
drag, startPoint x: 146, startPoint y: 239, endPoint x: 228, endPoint y: 241, distance: 82.2
click at [228, 270] on div "Other Contact [PERSON_NAME][EMAIL_ADDRESS][DOMAIN_NAME] [PERSON_NAME][EMAIL_ADD…" at bounding box center [188, 286] width 332 height 33
drag, startPoint x: 176, startPoint y: 309, endPoint x: 214, endPoint y: 309, distance: 38.6
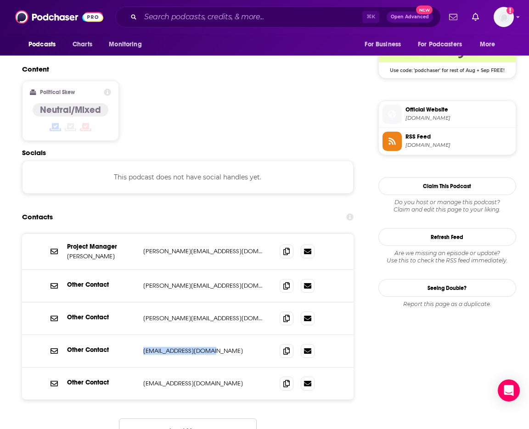
click at [214, 335] on div "Other Contact [EMAIL_ADDRESS][DOMAIN_NAME] [EMAIL_ADDRESS][DOMAIN_NAME]" at bounding box center [188, 351] width 332 height 33
drag, startPoint x: 142, startPoint y: 276, endPoint x: 214, endPoint y: 278, distance: 71.7
click at [214, 303] on div "Other Contact [PERSON_NAME][EMAIL_ADDRESS][DOMAIN_NAME] [PERSON_NAME][EMAIL_ADD…" at bounding box center [188, 319] width 332 height 33
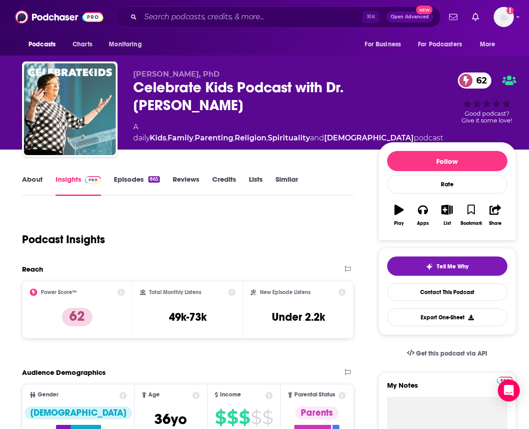
scroll to position [0, 0]
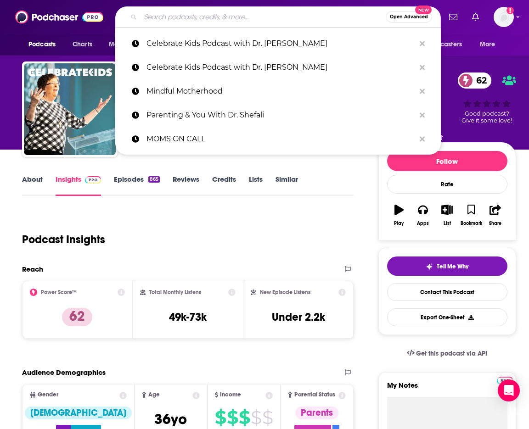
click at [262, 16] on input "Search podcasts, credits, & more..." at bounding box center [263, 17] width 245 height 15
paste input "Mindful Mama: Raising Kind, Confident Kids Without Losing Your Cool | Parenting…"
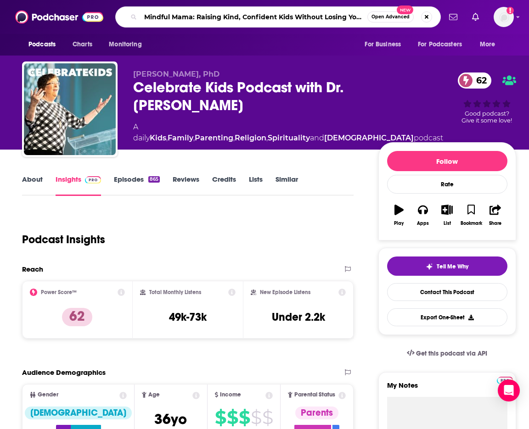
type input "Mindful Mama: Raising Kind, Confident Kids Without Losing Your Cool | Parenting…"
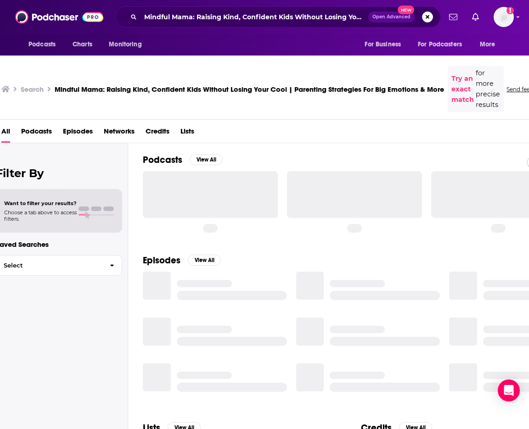
scroll to position [0, 12]
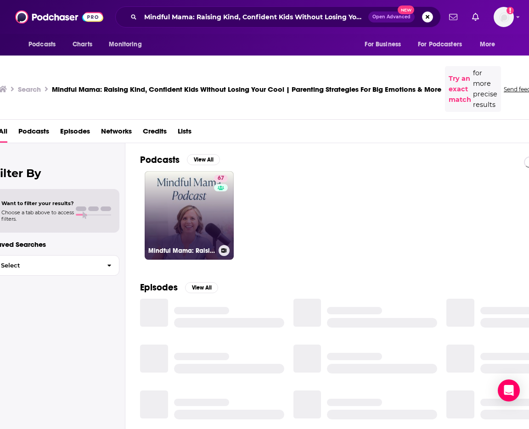
click at [196, 200] on link "67 Mindful Mama: Raising Kind, Confident Kids Without Losing Your Cool | Parent…" at bounding box center [189, 215] width 89 height 89
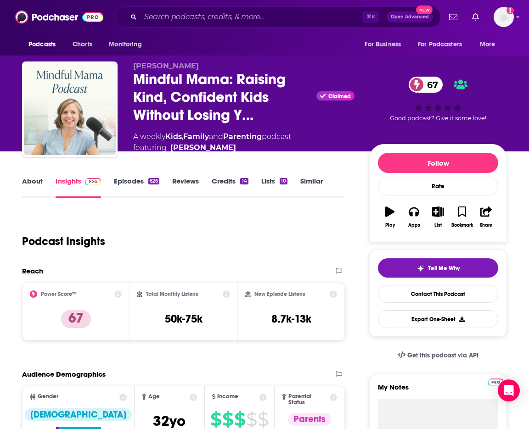
click at [28, 181] on link "About" at bounding box center [32, 187] width 21 height 21
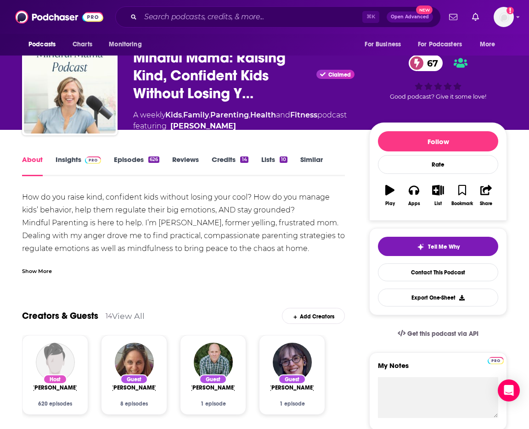
scroll to position [22, 0]
click at [73, 171] on link "Insights" at bounding box center [78, 165] width 45 height 21
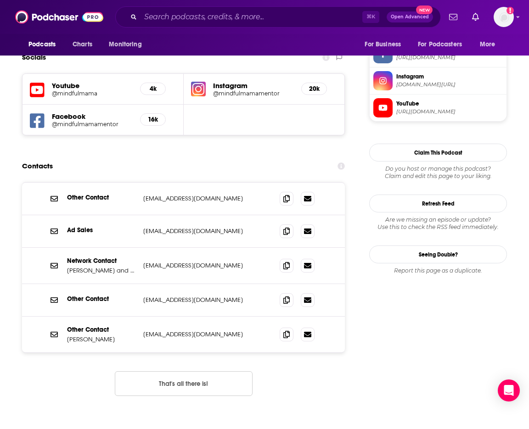
scroll to position [813, 0]
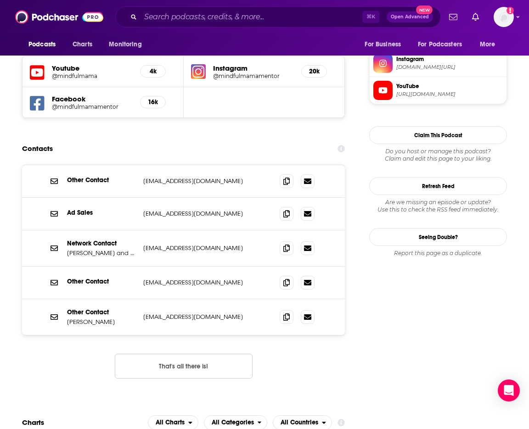
click at [142, 231] on div "Network Contact [PERSON_NAME] and [PERSON_NAME] [EMAIL_ADDRESS][DOMAIN_NAME] [E…" at bounding box center [183, 249] width 323 height 36
drag, startPoint x: 159, startPoint y: 225, endPoint x: 218, endPoint y: 228, distance: 58.4
click at [218, 231] on div "Network Contact [PERSON_NAME] and [PERSON_NAME] [EMAIL_ADDRESS][DOMAIN_NAME] [E…" at bounding box center [183, 249] width 323 height 36
drag, startPoint x: 141, startPoint y: 255, endPoint x: 230, endPoint y: 258, distance: 88.7
click at [230, 267] on div "Other Contact [EMAIL_ADDRESS][DOMAIN_NAME] [EMAIL_ADDRESS][DOMAIN_NAME]" at bounding box center [183, 283] width 323 height 33
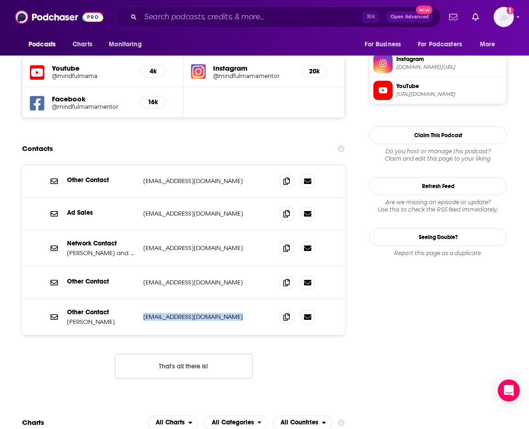
drag, startPoint x: 143, startPoint y: 295, endPoint x: 248, endPoint y: 293, distance: 105.2
click at [248, 299] on div "Other Contact [PERSON_NAME] [PERSON_NAME][EMAIL_ADDRESS][DOMAIN_NAME] [EMAIL_AD…" at bounding box center [183, 317] width 323 height 36
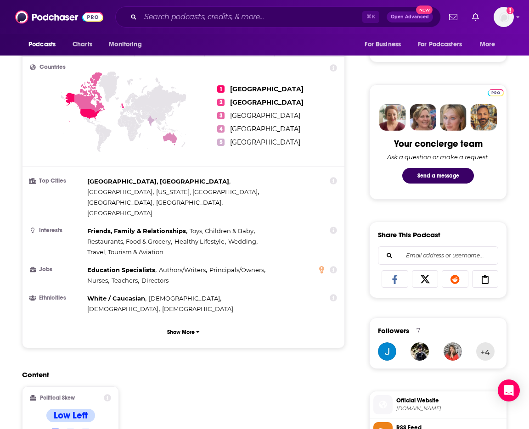
scroll to position [0, 0]
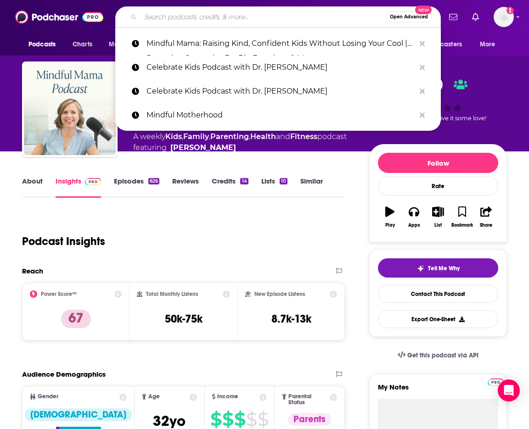
click at [250, 23] on input "Search podcasts, credits, & more..." at bounding box center [263, 17] width 245 height 15
paste input "Council of Moms"
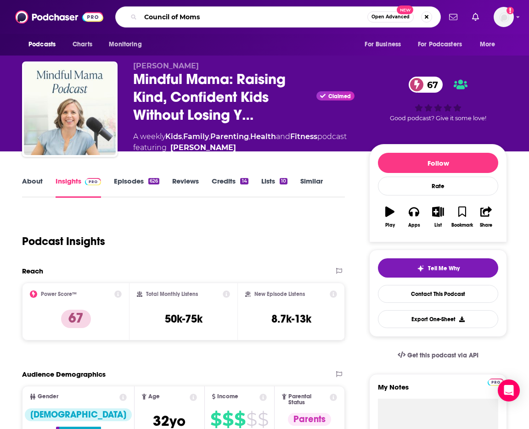
type input "Council of Moms]"
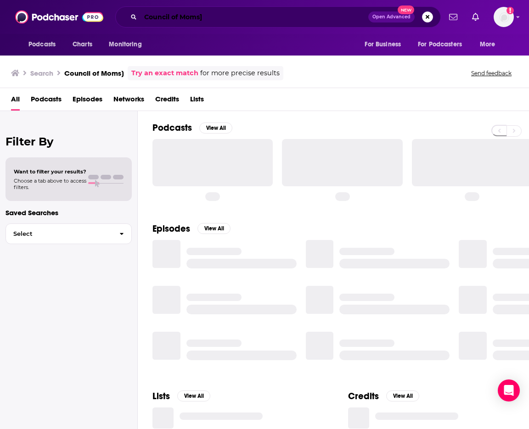
click at [236, 19] on input "Council of Moms]" at bounding box center [255, 17] width 228 height 15
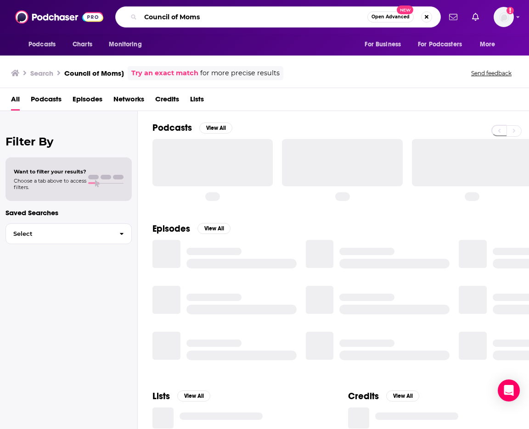
type input "Council of Moms"
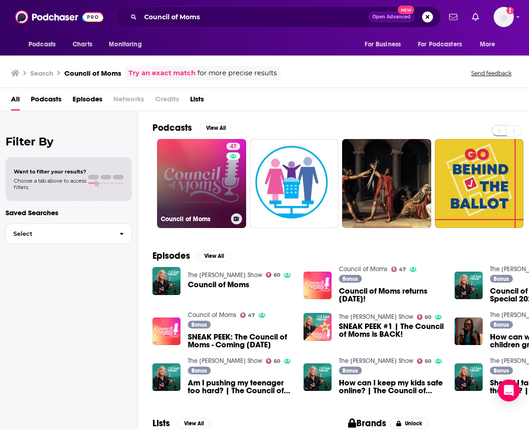
click at [208, 184] on link "47 Council of Moms" at bounding box center [201, 183] width 89 height 89
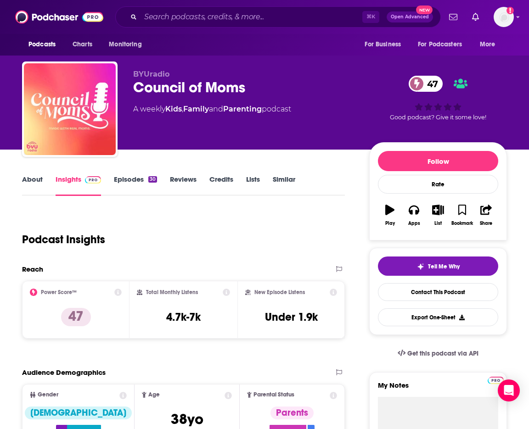
click at [37, 180] on link "About" at bounding box center [32, 185] width 21 height 21
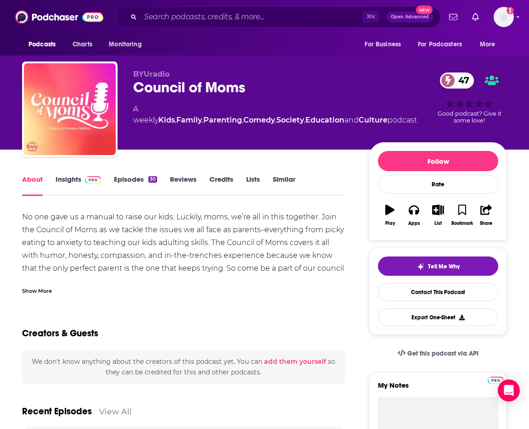
click at [65, 179] on link "Insights" at bounding box center [78, 185] width 45 height 21
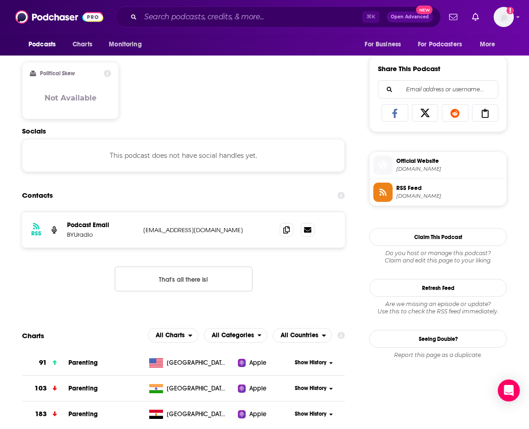
scroll to position [623, 0]
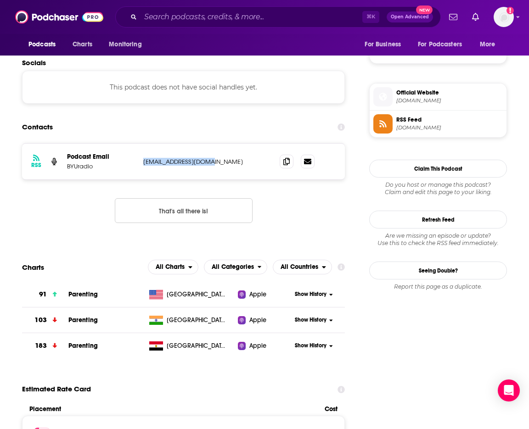
drag, startPoint x: 206, startPoint y: 161, endPoint x: 141, endPoint y: 159, distance: 65.2
click at [141, 159] on div "RSS Podcast Email BYUradio [EMAIL_ADDRESS][DOMAIN_NAME] [EMAIL_ADDRESS][DOMAIN_…" at bounding box center [183, 162] width 323 height 36
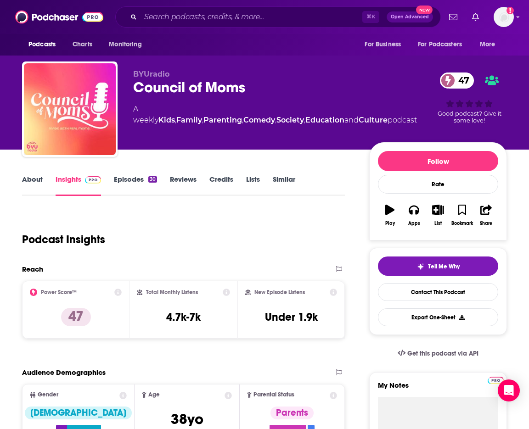
scroll to position [0, 0]
click at [189, 14] on input "Search podcasts, credits, & more..." at bounding box center [252, 17] width 222 height 15
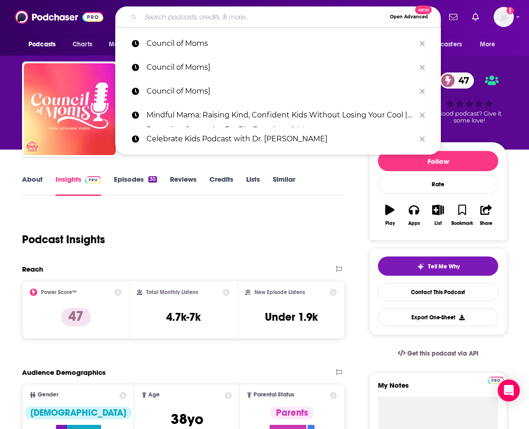
paste input "Have Kids, They Said…"
type input "Have Kids, They Said…"
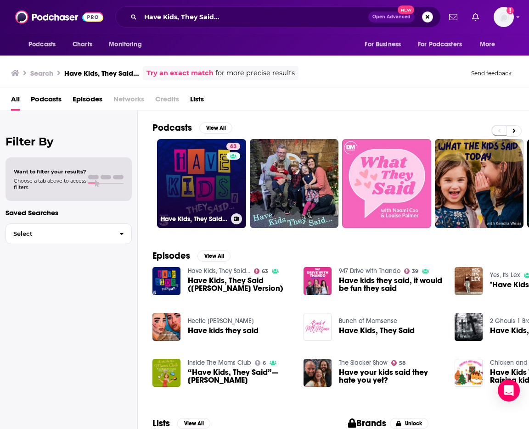
click at [204, 169] on link "63 Have Kids, They Said…" at bounding box center [201, 183] width 89 height 89
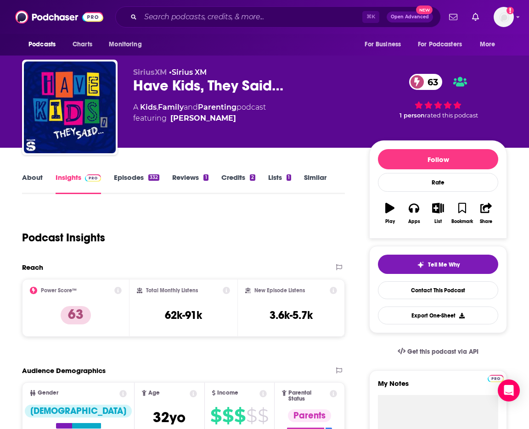
scroll to position [3, 0]
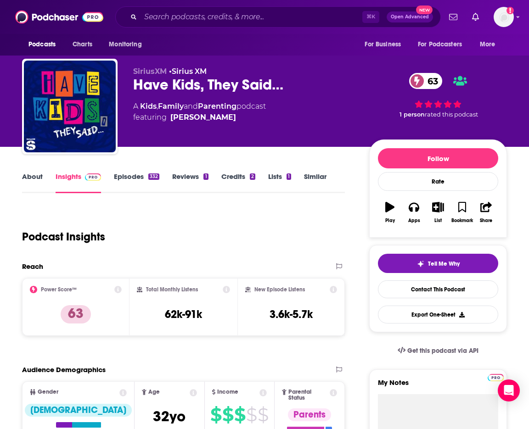
click at [40, 177] on link "About" at bounding box center [32, 182] width 21 height 21
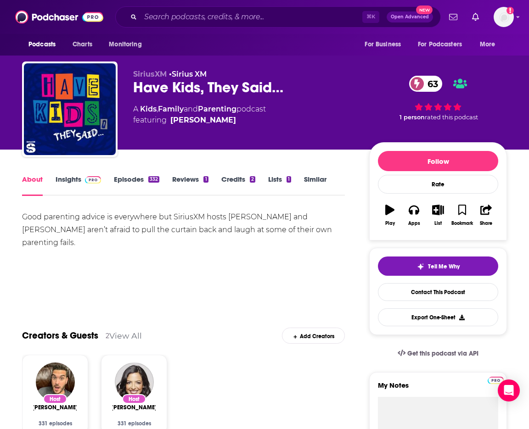
scroll to position [61, 0]
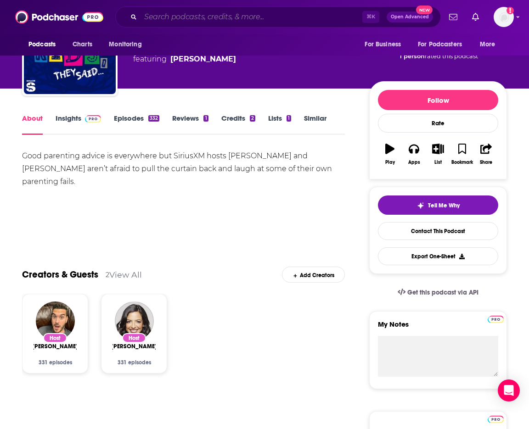
click at [320, 19] on input "Search podcasts, credits, & more..." at bounding box center [252, 17] width 222 height 15
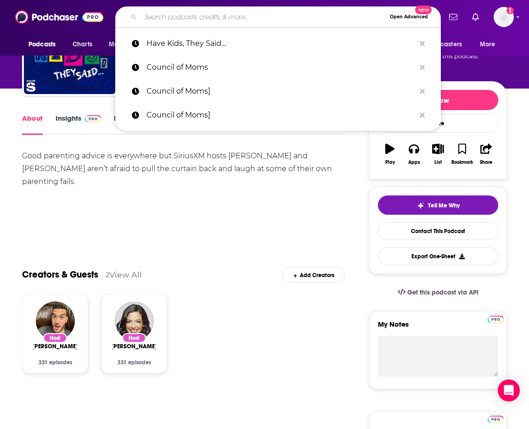
paste input "No Guilt Mom | Overcoming Mom Guilt, Parenting Tips, & Self Care for Moms"
type input "No Guilt Mom | Overcoming Mom Guilt, Parenting Tips, & Self Care for Moms"
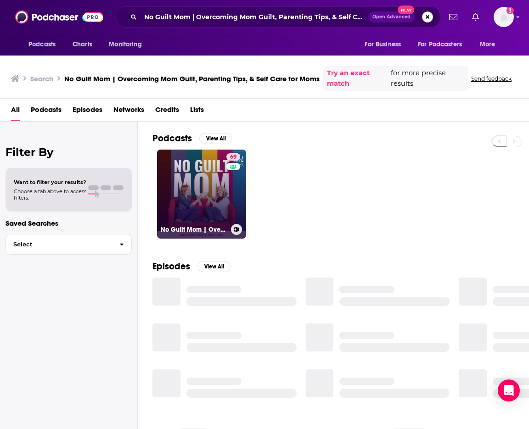
click at [201, 201] on link "69 No Guilt Mom | Overcoming Mom Guilt, Parenting Tips, & Self Care for Moms" at bounding box center [201, 194] width 89 height 89
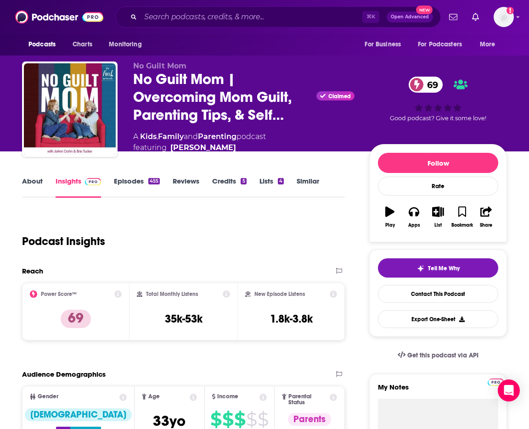
click at [23, 176] on div "About Insights Episodes 455 Reviews Credits 5 Lists 4 Similar" at bounding box center [183, 186] width 323 height 23
click at [34, 190] on link "About" at bounding box center [32, 187] width 21 height 21
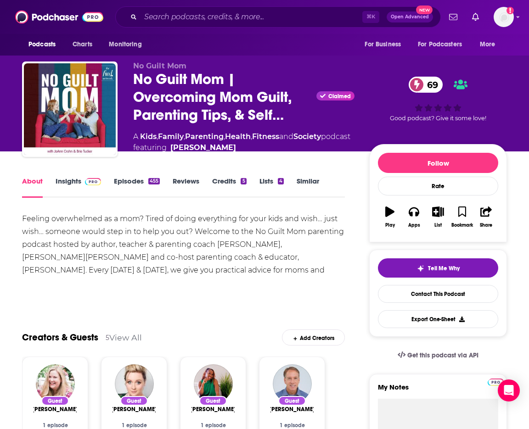
click at [69, 195] on link "Insights" at bounding box center [78, 187] width 45 height 21
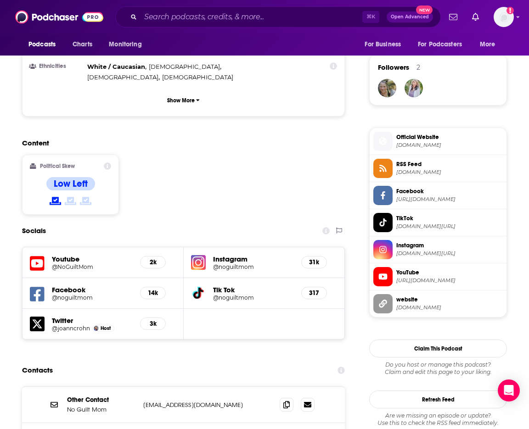
scroll to position [735, 0]
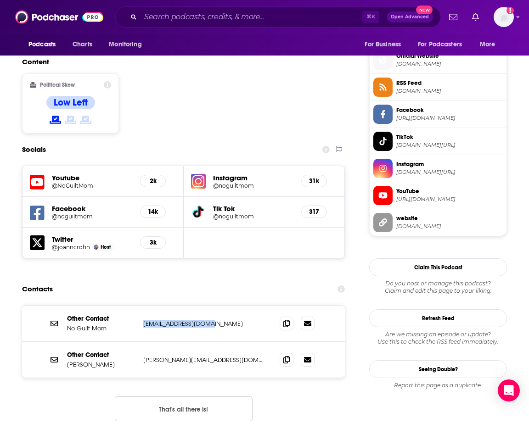
drag, startPoint x: 147, startPoint y: 273, endPoint x: 210, endPoint y: 280, distance: 62.8
click at [210, 306] on div "Other Contact No Guilt Mom [EMAIL_ADDRESS][DOMAIN_NAME] [EMAIL_ADDRESS][DOMAIN_…" at bounding box center [183, 324] width 323 height 36
drag, startPoint x: 140, startPoint y: 313, endPoint x: 223, endPoint y: 313, distance: 83.1
click at [223, 342] on div "Other Contact [PERSON_NAME] [PERSON_NAME][EMAIL_ADDRESS][DOMAIN_NAME] [PERSON_N…" at bounding box center [183, 360] width 323 height 36
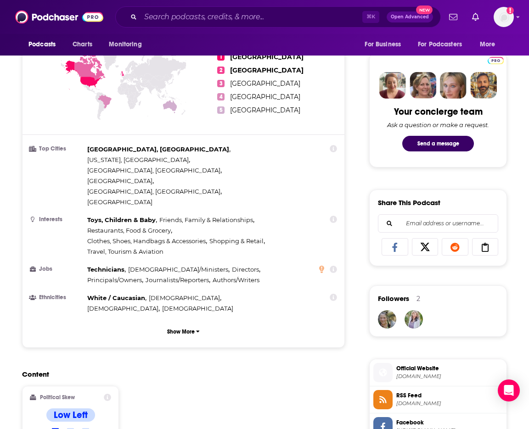
scroll to position [123, 0]
